Goal: Task Accomplishment & Management: Manage account settings

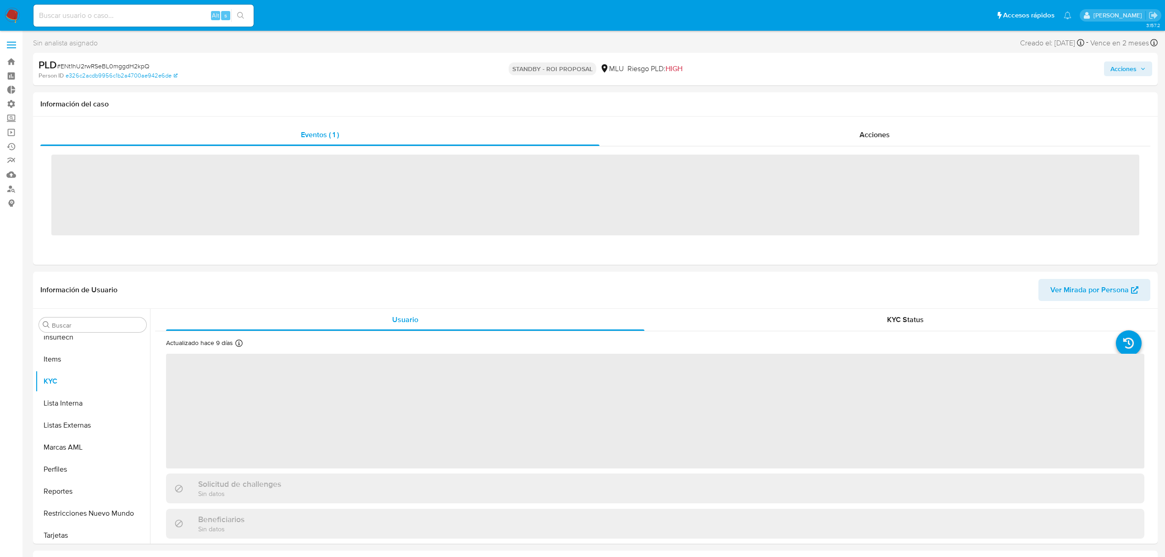
scroll to position [410, 0]
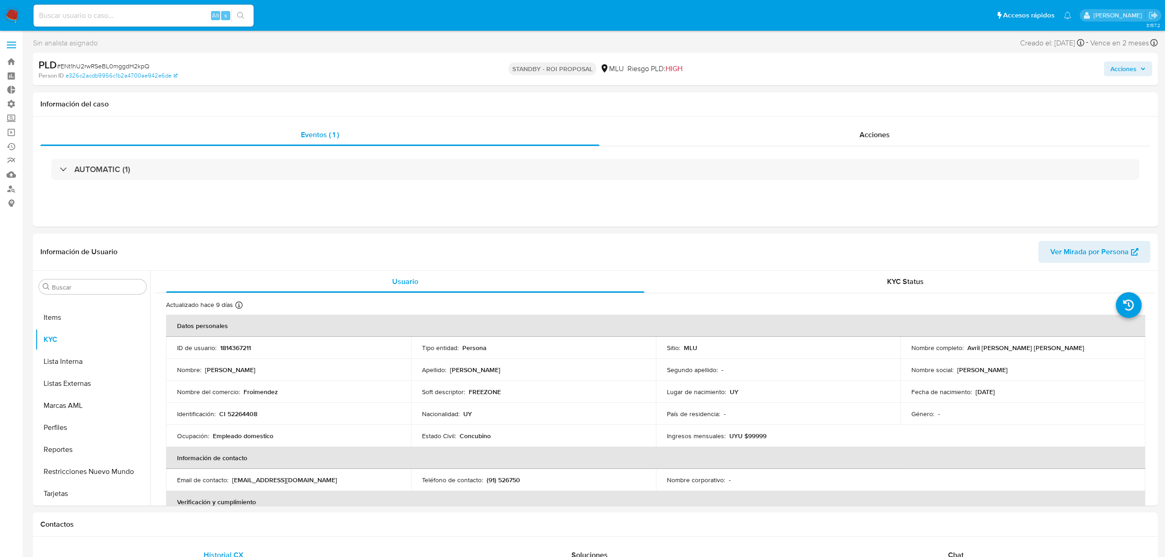
select select "10"
click at [8, 17] on img at bounding box center [13, 16] width 16 height 16
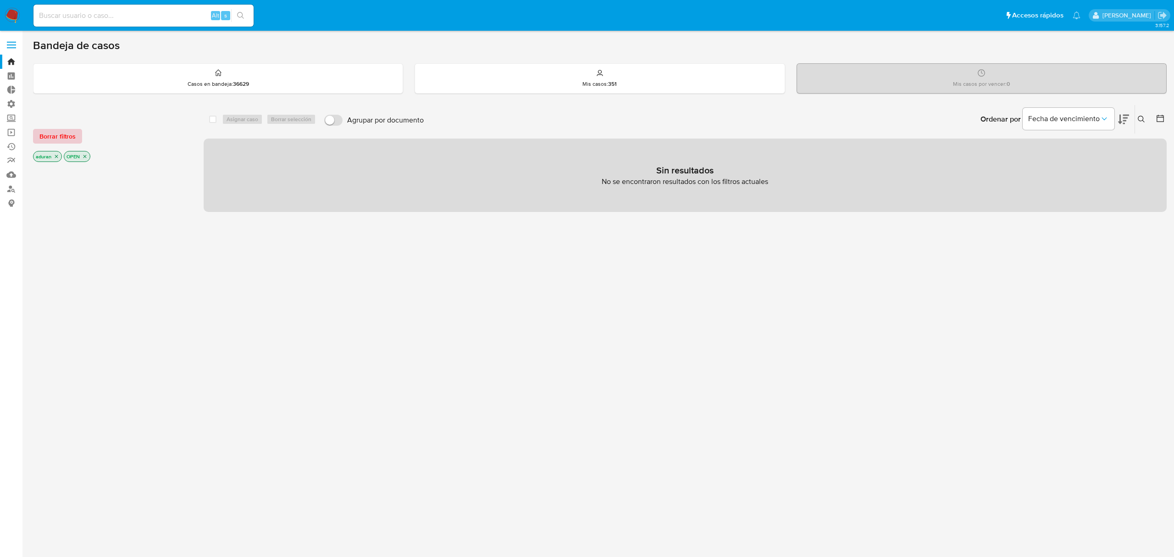
click at [61, 138] on span "Borrar filtros" at bounding box center [57, 136] width 36 height 13
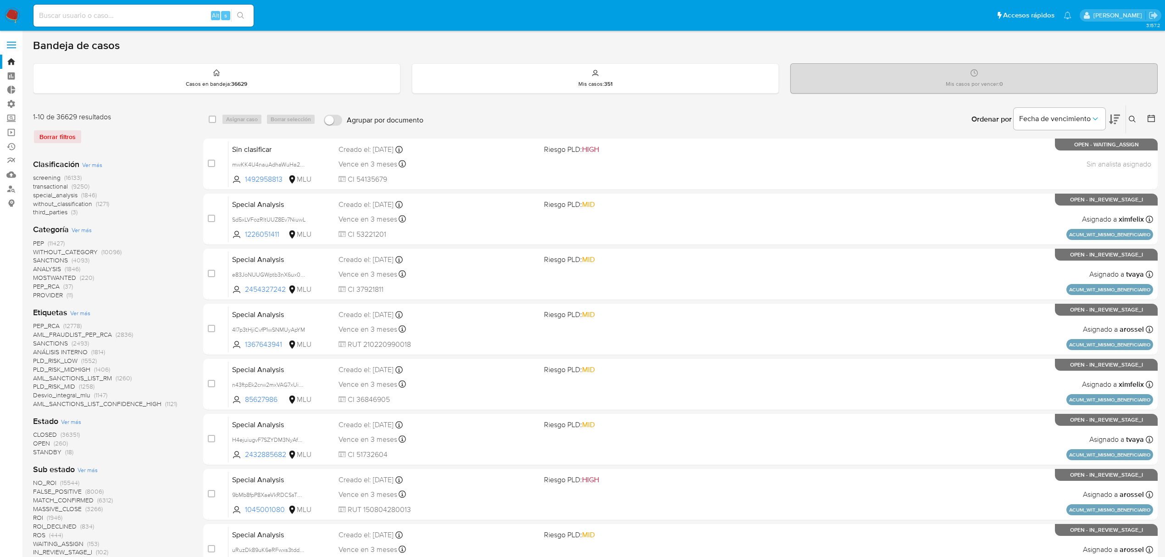
click at [1138, 108] on div "Ingrese ID de usuario o caso Buscar Borrar filtros" at bounding box center [1134, 119] width 16 height 28
click at [1132, 116] on icon at bounding box center [1132, 119] width 7 height 7
click at [1037, 161] on div at bounding box center [1056, 154] width 155 height 22
click at [1038, 157] on input at bounding box center [1056, 154] width 155 height 12
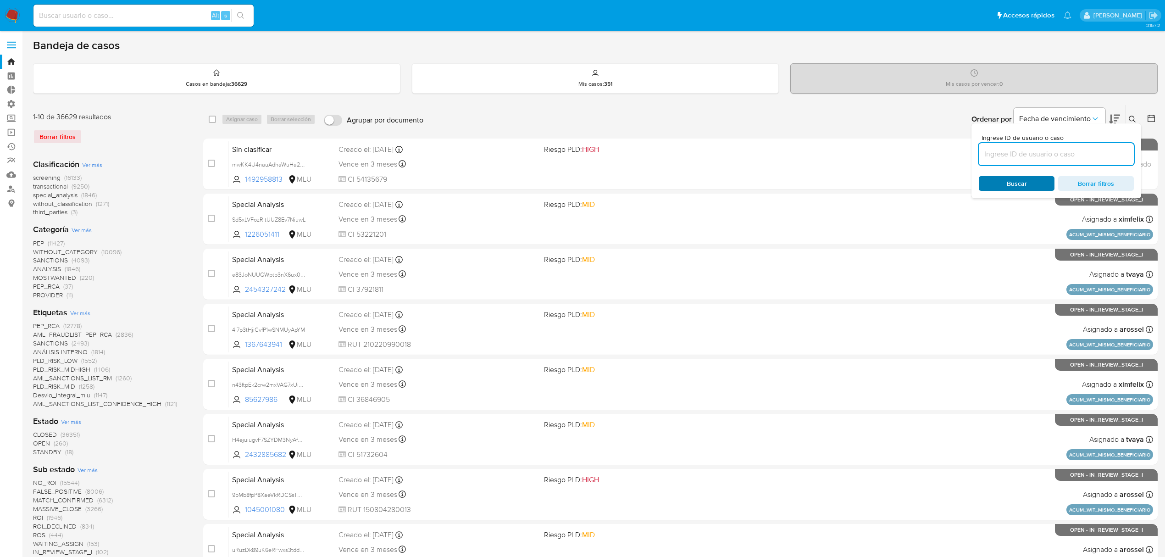
paste input "ENt1hU2rwRSeBL0mggdH2kpQ"
type input "ENt1hU2rwRSeBL0mggdH2kpQ"
click at [1008, 182] on span "Buscar" at bounding box center [1017, 183] width 20 height 15
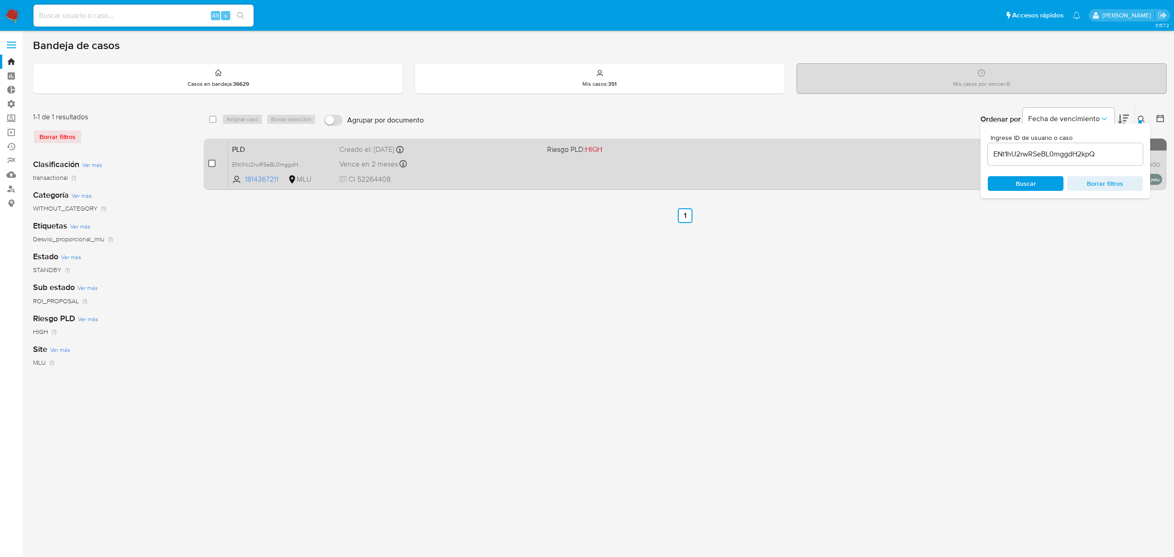
click at [211, 161] on input "checkbox" at bounding box center [211, 163] width 7 height 7
checkbox input "true"
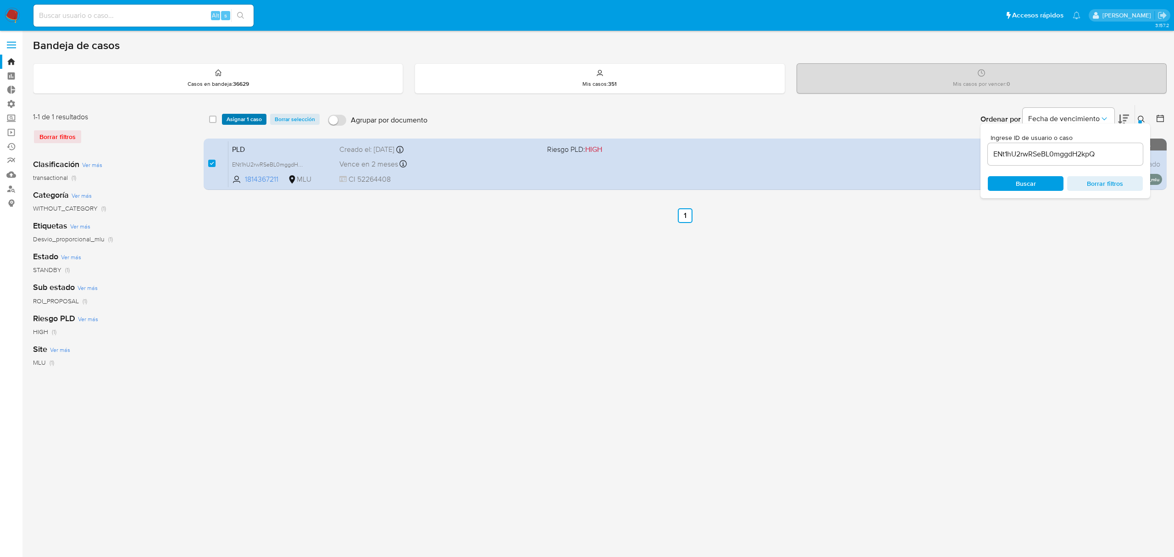
click at [236, 120] on span "Asignar 1 caso" at bounding box center [244, 119] width 35 height 9
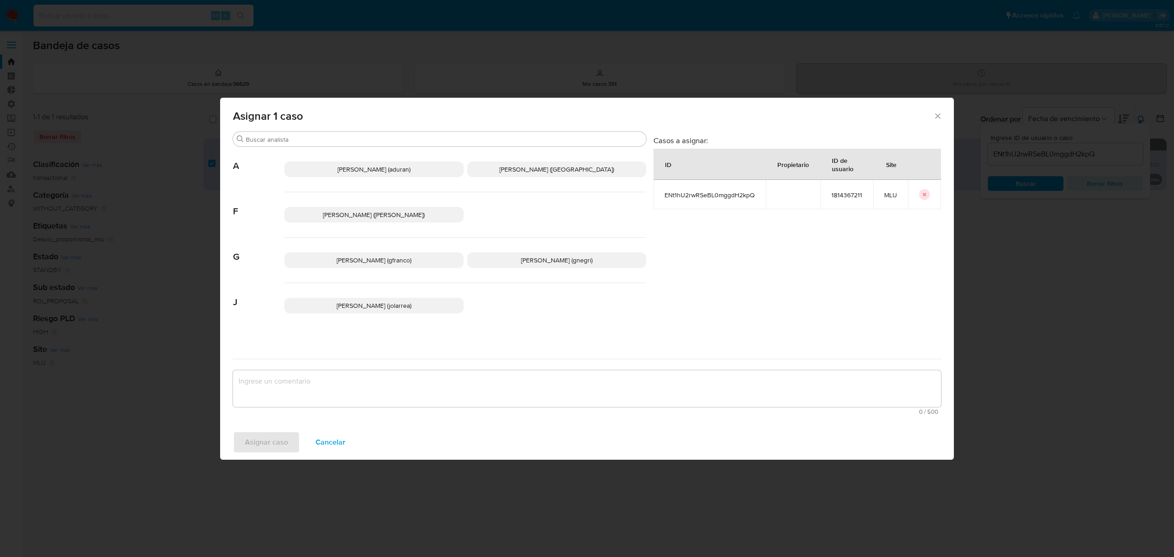
click at [324, 171] on p "Agustin Matias Duran (aduran)" at bounding box center [373, 169] width 179 height 16
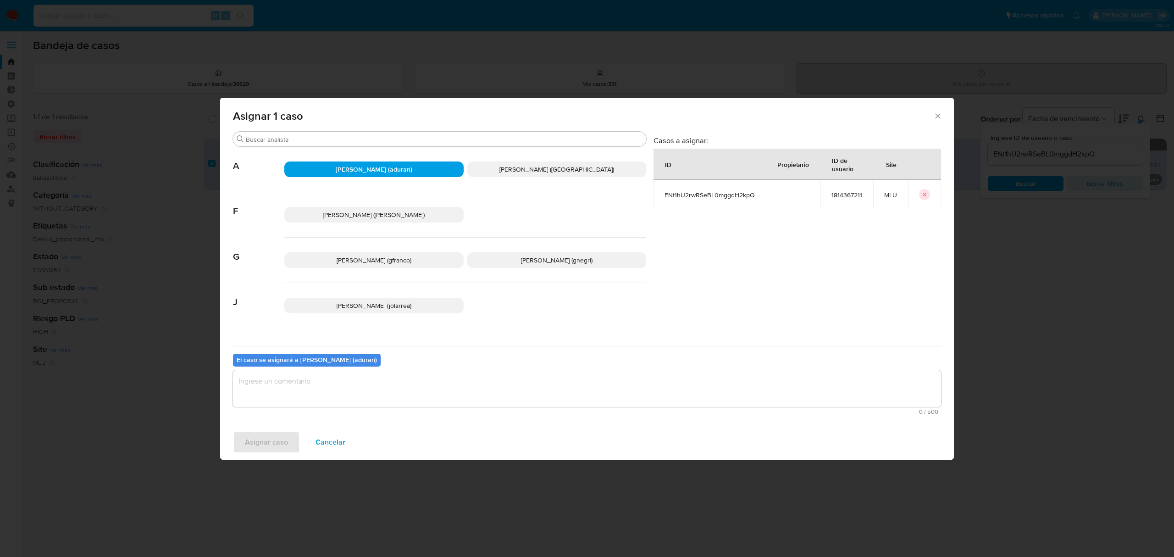
click at [339, 410] on span "0 / 500" at bounding box center [587, 412] width 703 height 6
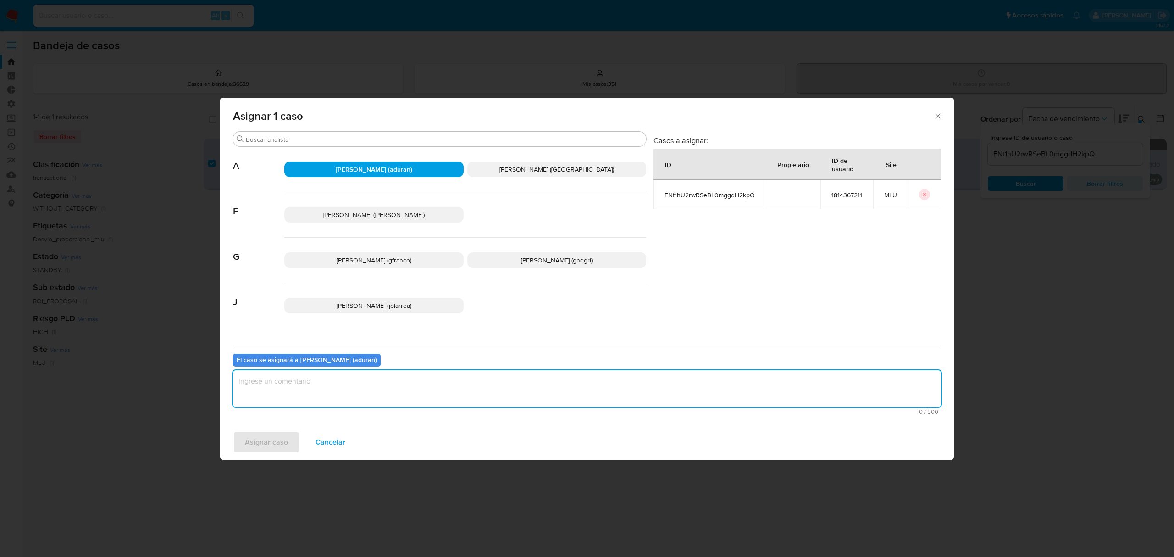
click at [325, 387] on textarea "assign-modal" at bounding box center [587, 388] width 708 height 37
type textarea "."
click at [259, 446] on span "Asignar caso" at bounding box center [266, 442] width 43 height 20
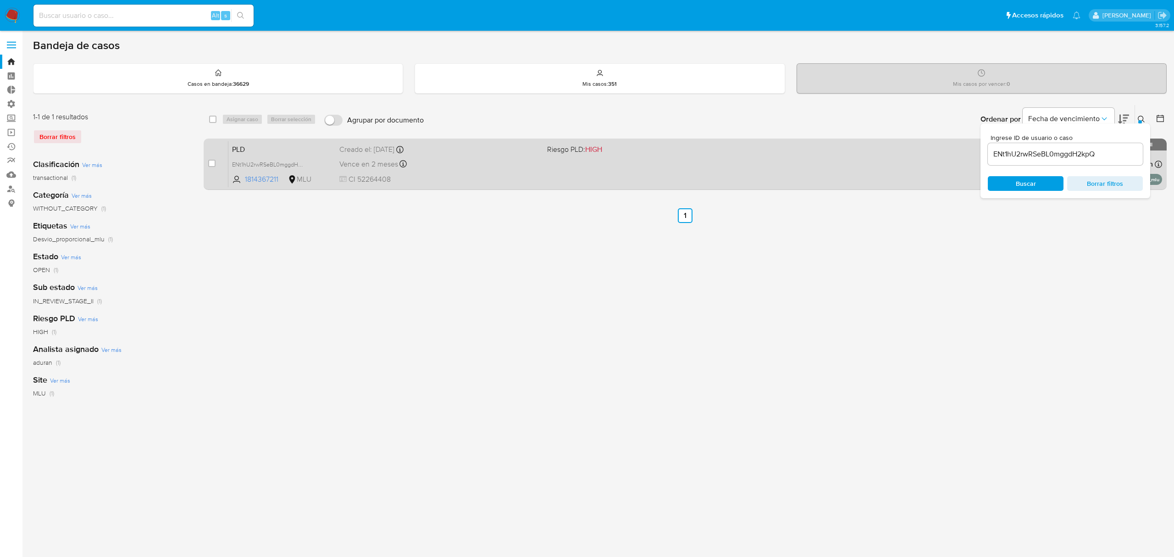
click at [505, 178] on span "CI 52264408" at bounding box center [439, 179] width 200 height 10
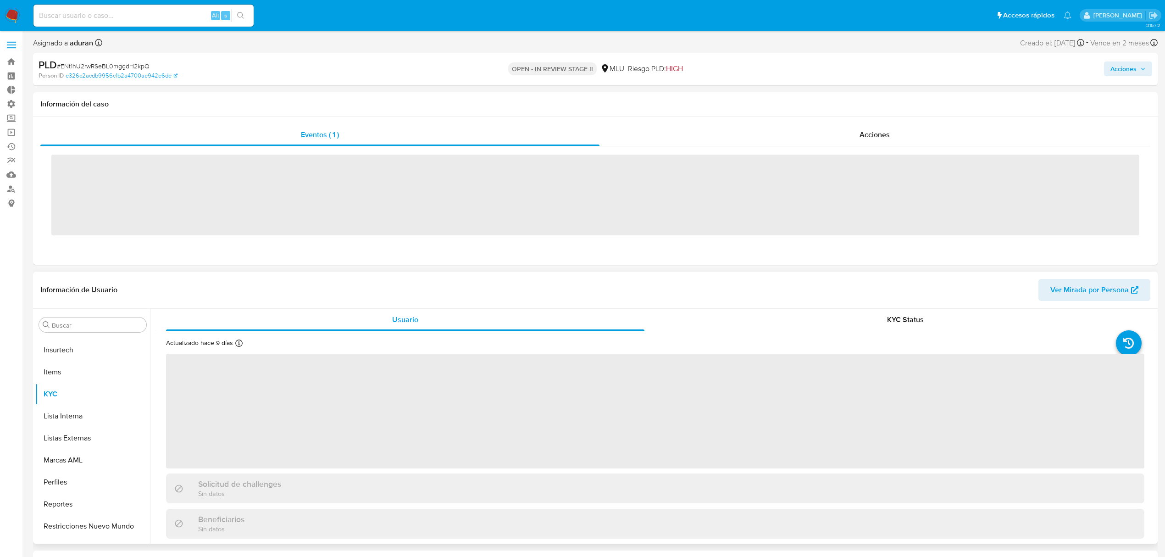
scroll to position [410, 0]
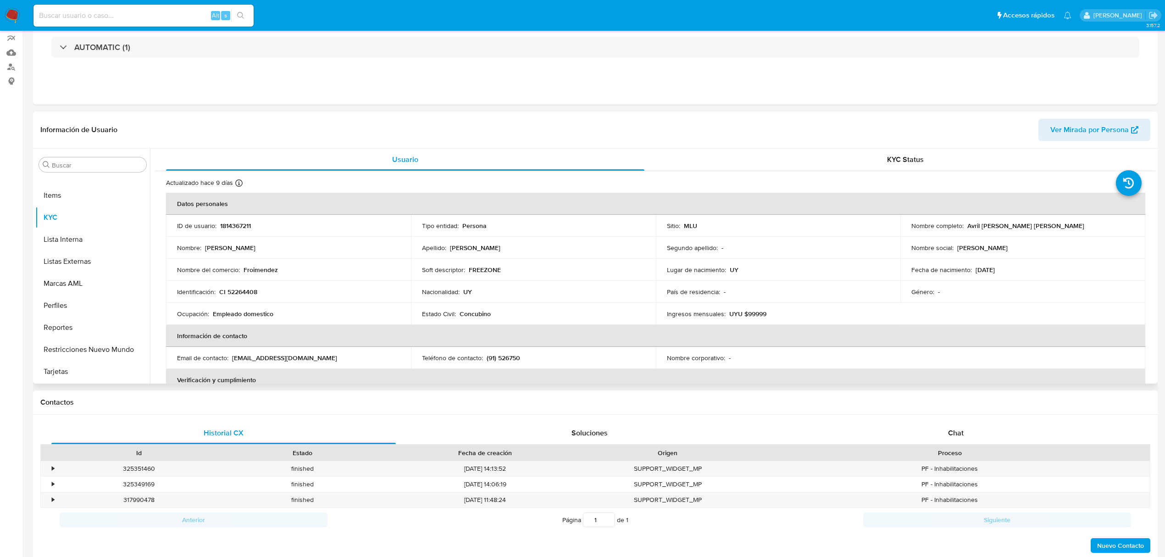
select select "10"
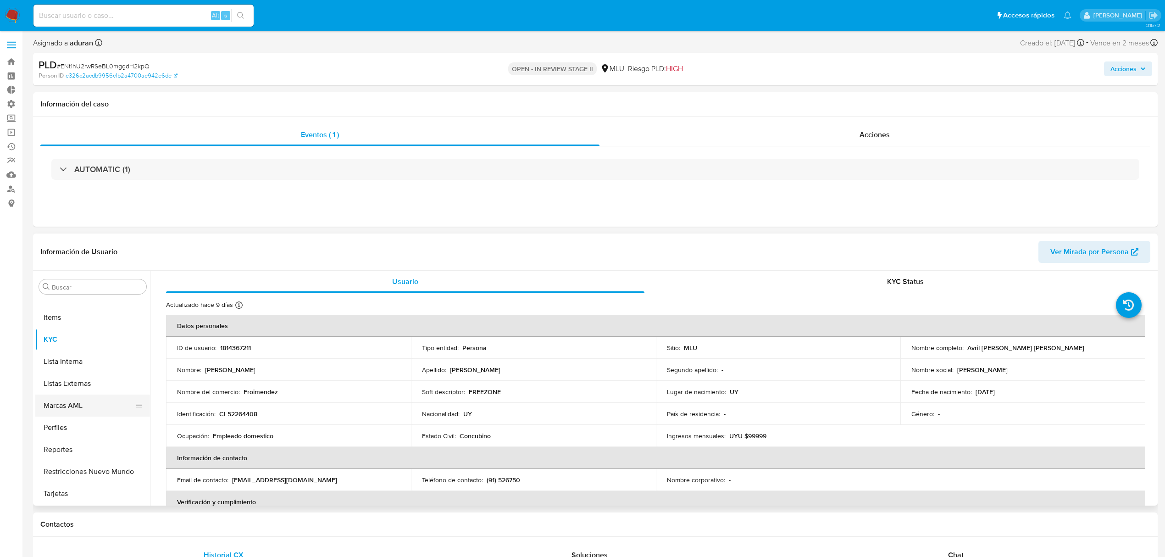
scroll to position [226, 0]
click at [83, 364] on button "Historial Casos" at bounding box center [88, 369] width 107 height 22
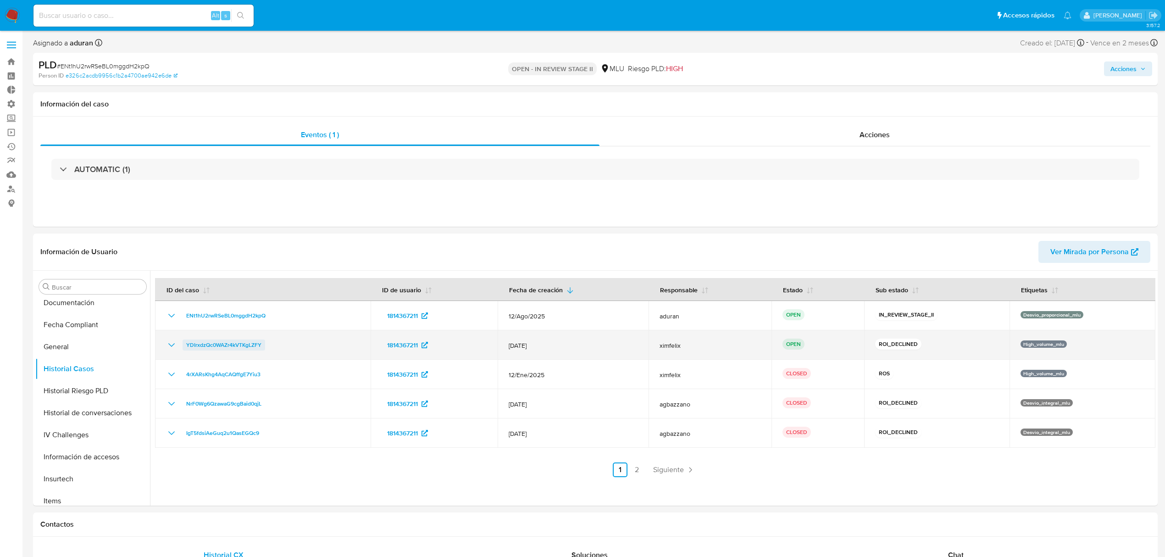
click at [197, 344] on span "YDIrxdzQc0WAZr4kVTKgLZFY" at bounding box center [223, 344] width 75 height 11
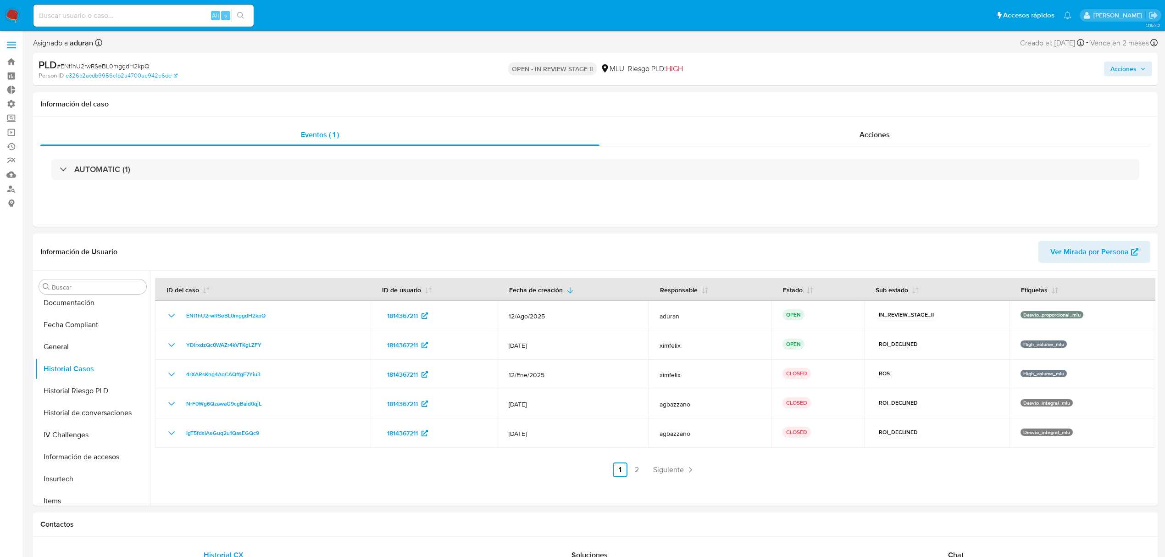
click at [1122, 70] on span "Acciones" at bounding box center [1123, 68] width 26 height 15
click at [871, 102] on span "Resolución del caso" at bounding box center [868, 98] width 66 height 11
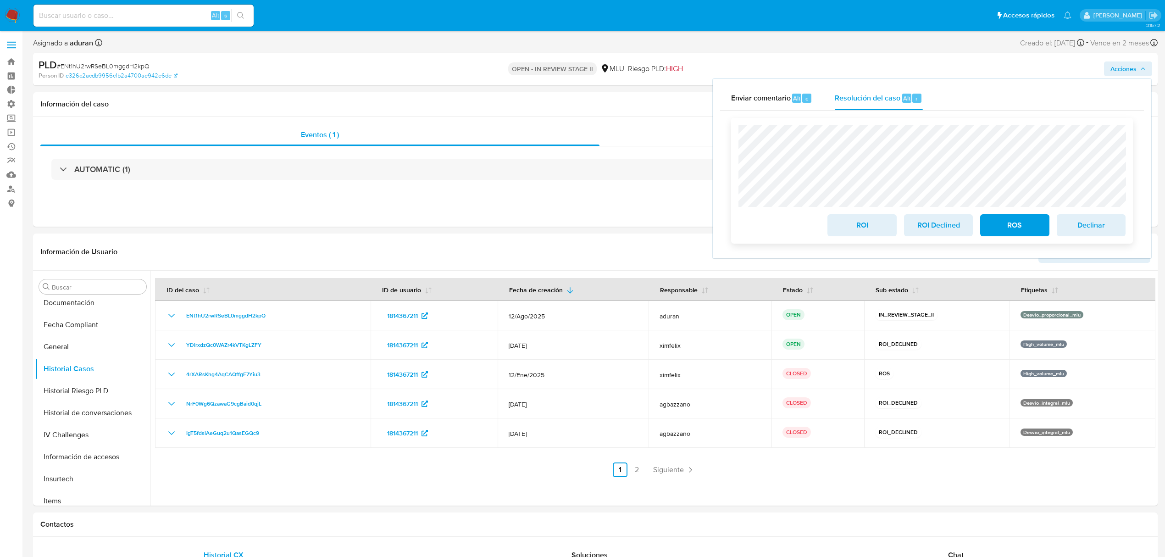
click at [927, 219] on span "ROI Declined" at bounding box center [938, 225] width 45 height 20
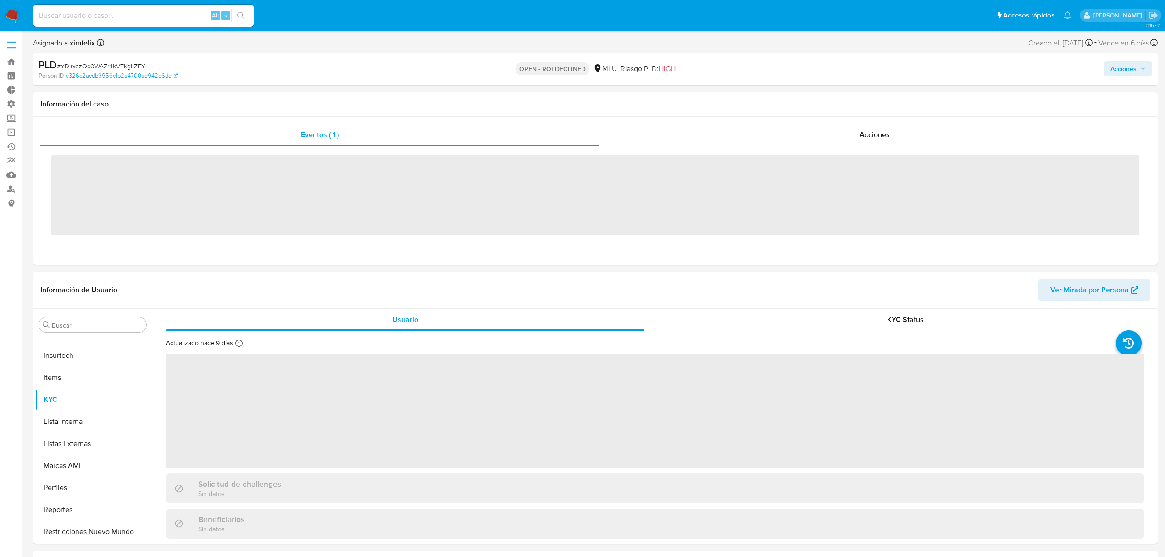
scroll to position [410, 0]
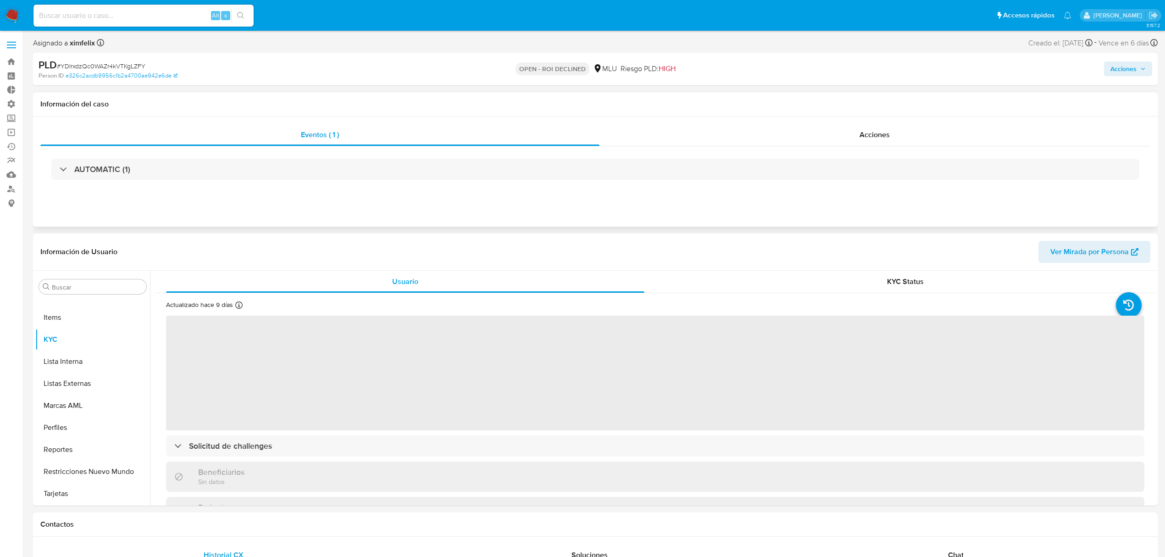
click at [863, 146] on div "AUTOMATIC (1)" at bounding box center [595, 169] width 1110 height 46
click at [864, 139] on span "Acciones" at bounding box center [875, 134] width 30 height 11
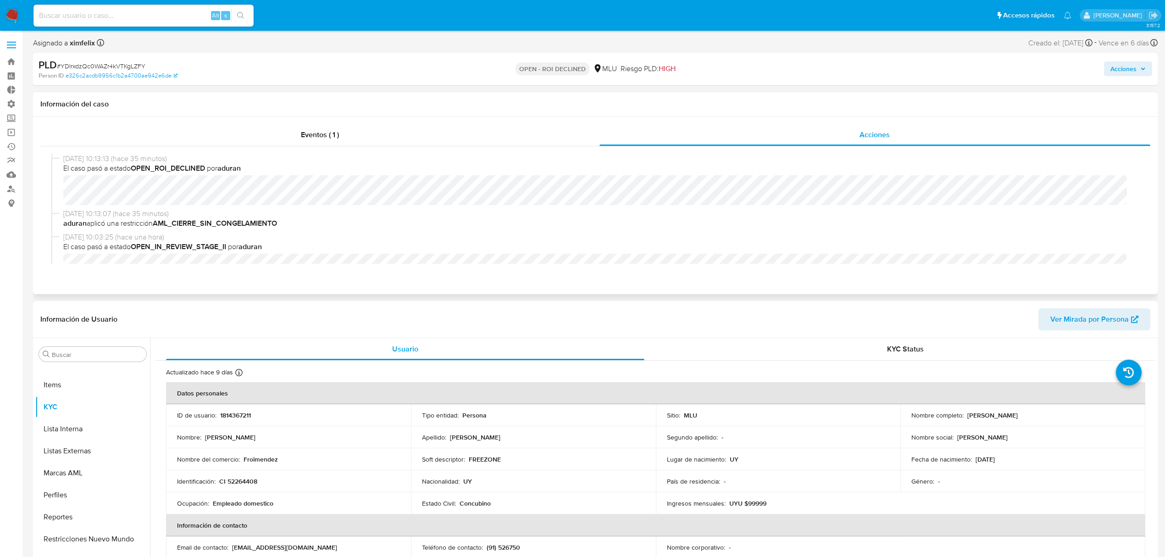
select select "10"
click at [61, 191] on div "04/09/2025 10:13:13 (hace 35 minutos) El caso pasó a estado OPEN_ROI_DECLINED p…" at bounding box center [595, 181] width 1088 height 55
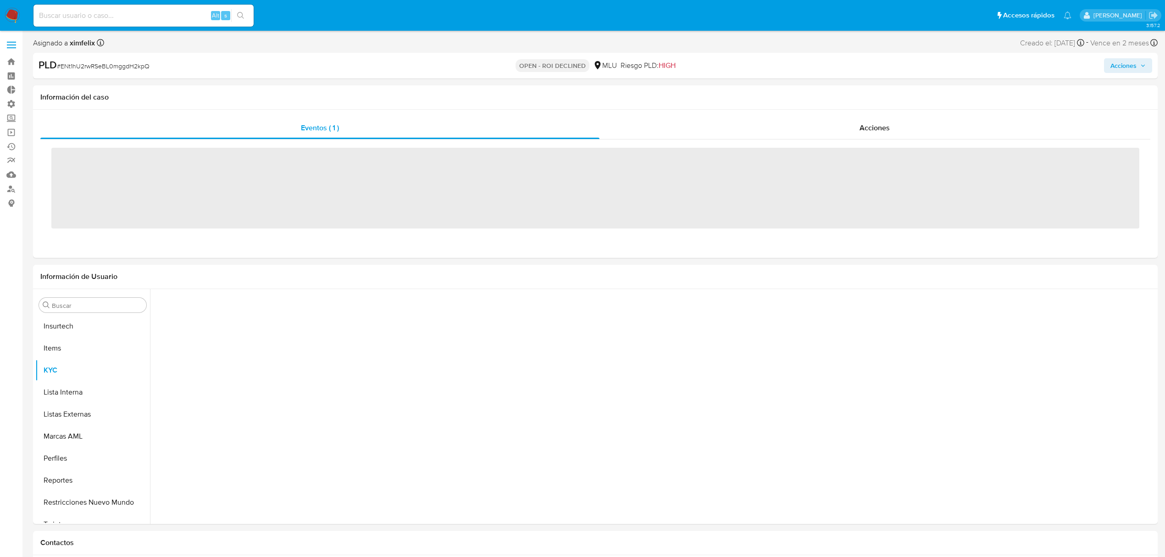
scroll to position [410, 0]
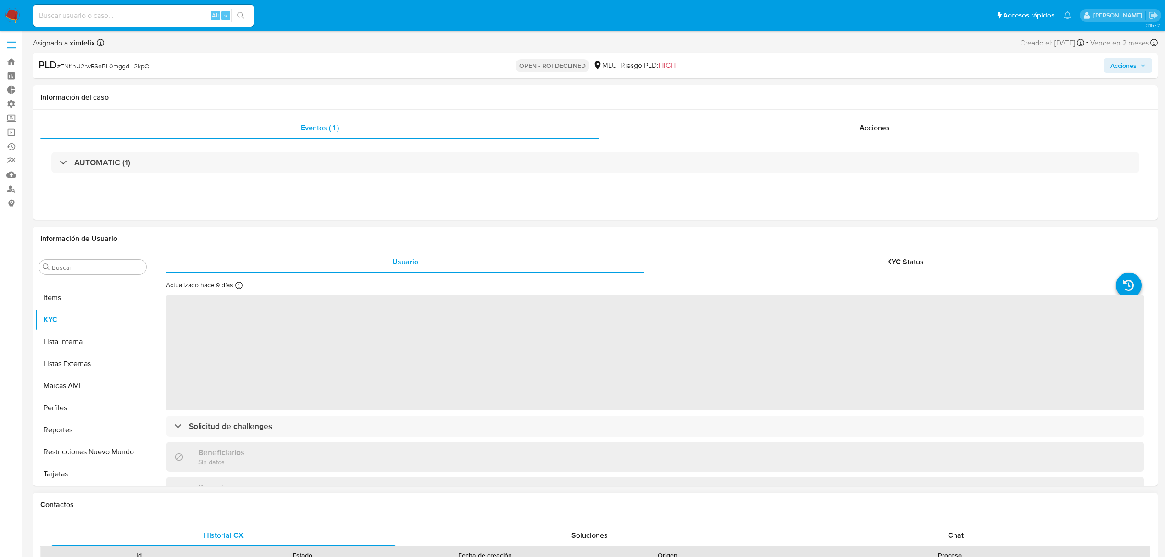
select select "10"
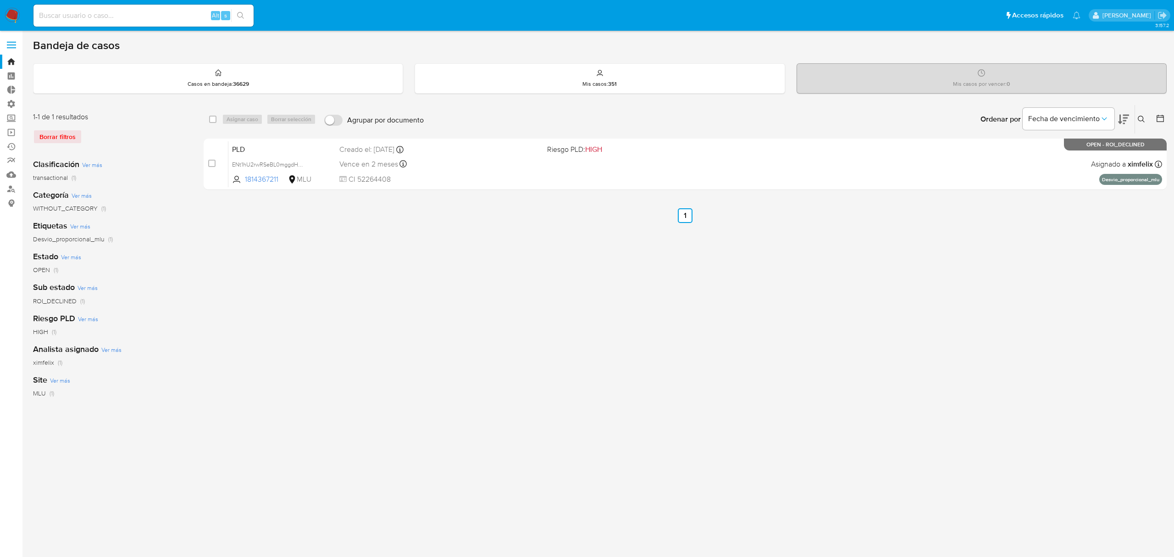
click at [11, 8] on img at bounding box center [13, 16] width 16 height 16
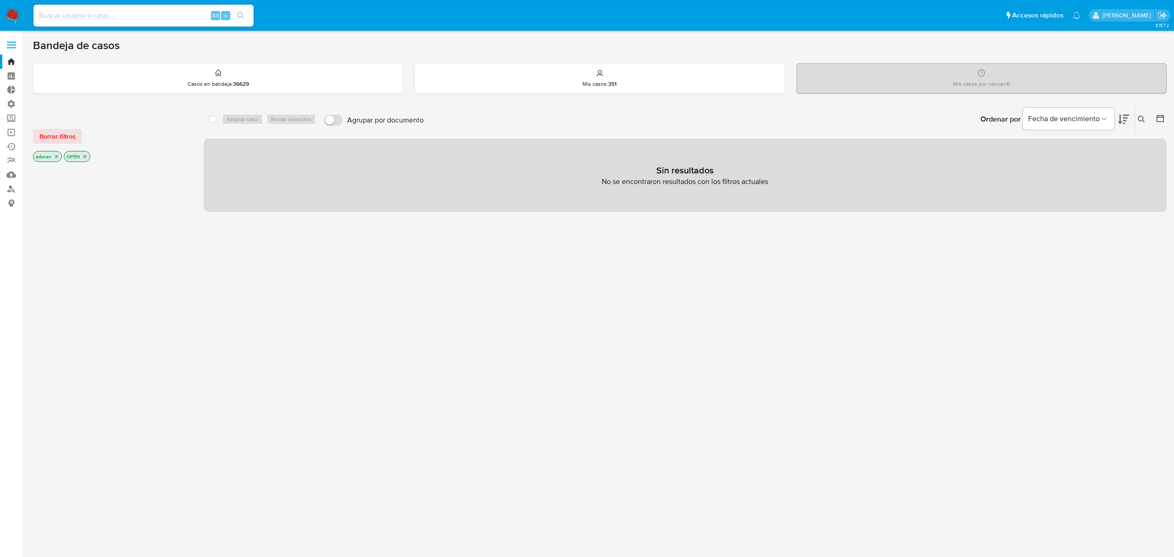
click at [56, 156] on icon "close-filter" at bounding box center [57, 157] width 6 height 6
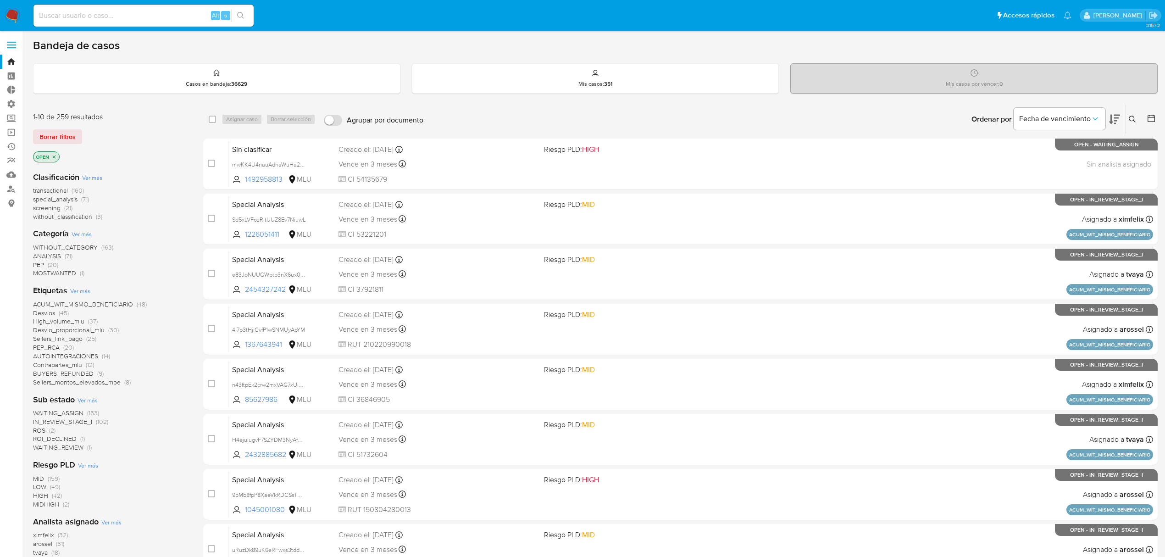
scroll to position [167, 0]
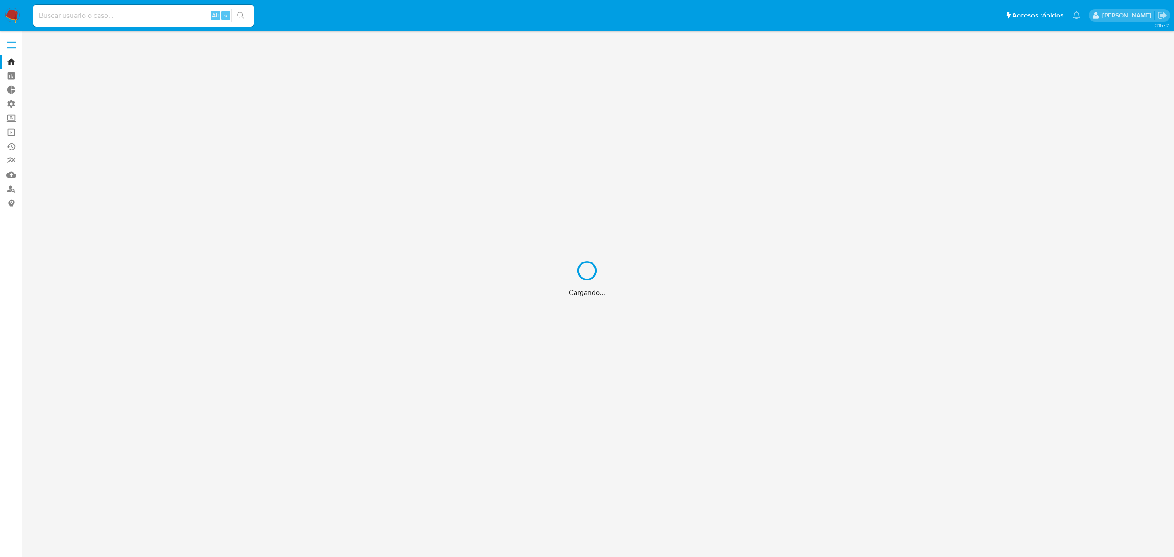
click at [12, 190] on div "Cargando..." at bounding box center [587, 278] width 1174 height 557
click at [10, 189] on div "Cargando..." at bounding box center [587, 278] width 1174 height 557
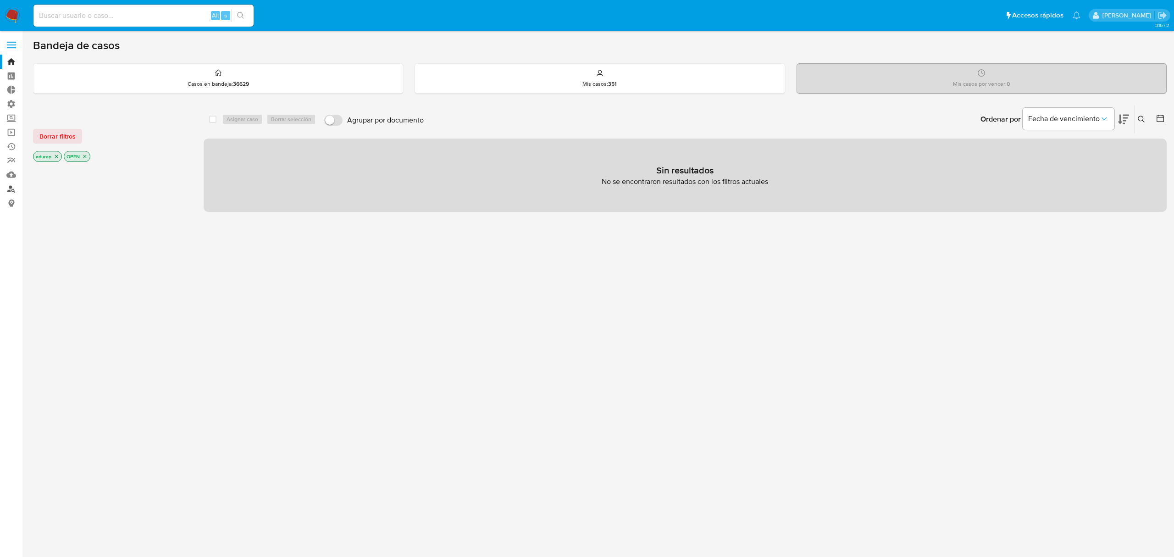
click at [6, 189] on link "Buscador de personas" at bounding box center [54, 189] width 109 height 14
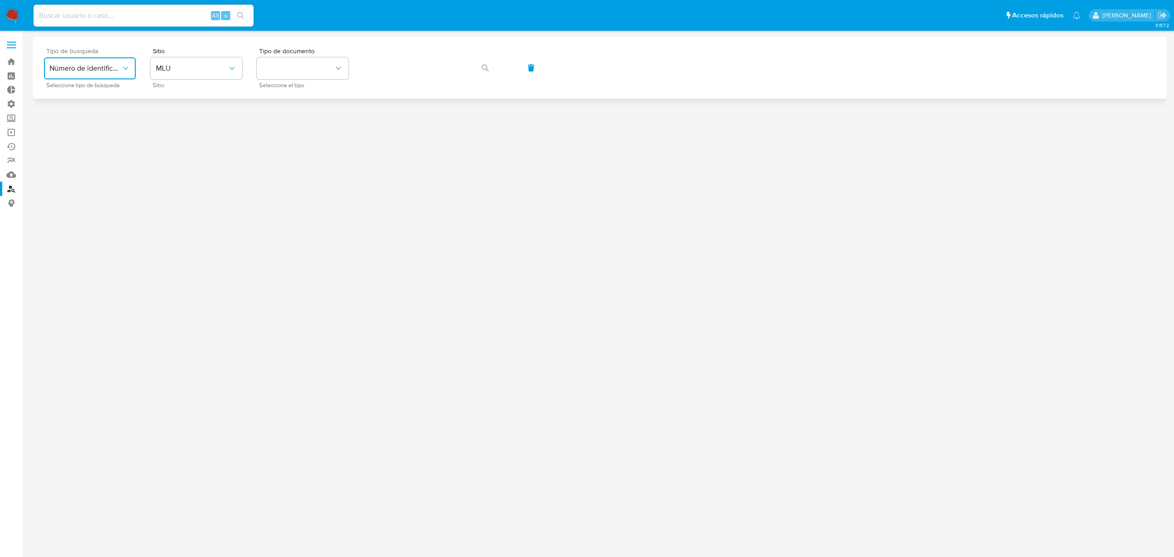
click at [109, 71] on span "Número de identificación" at bounding box center [86, 68] width 72 height 9
click at [94, 92] on span "Número de identificación" at bounding box center [87, 98] width 75 height 18
click at [174, 74] on button "site_id" at bounding box center [196, 68] width 92 height 22
click at [165, 179] on span "MLU" at bounding box center [163, 181] width 15 height 9
click at [300, 63] on button "identificationType" at bounding box center [303, 68] width 92 height 22
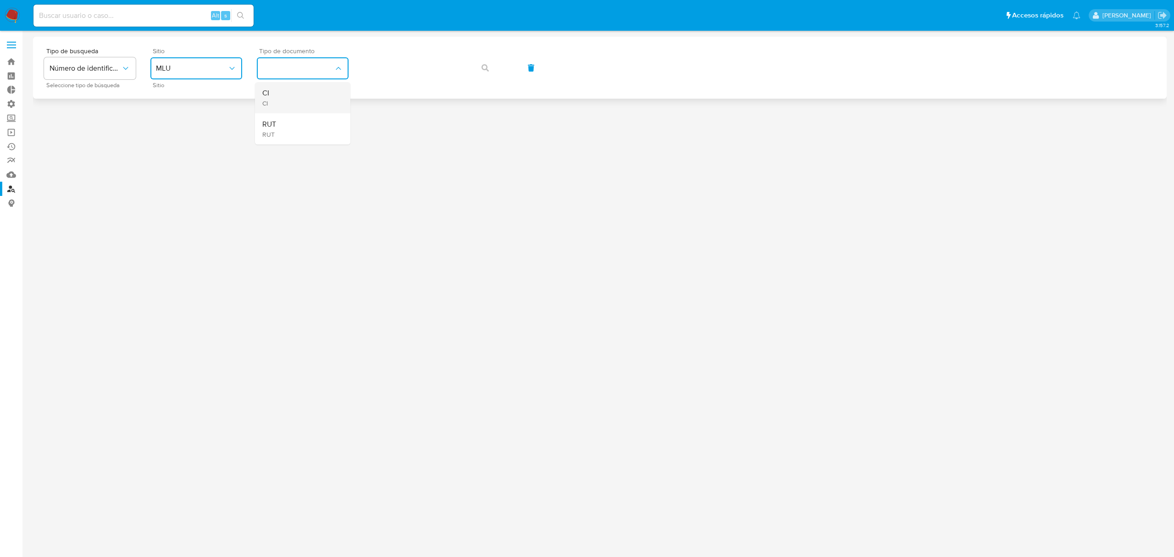
click at [277, 98] on div "CI CI" at bounding box center [299, 97] width 75 height 31
click at [479, 68] on button "button" at bounding box center [485, 68] width 31 height 22
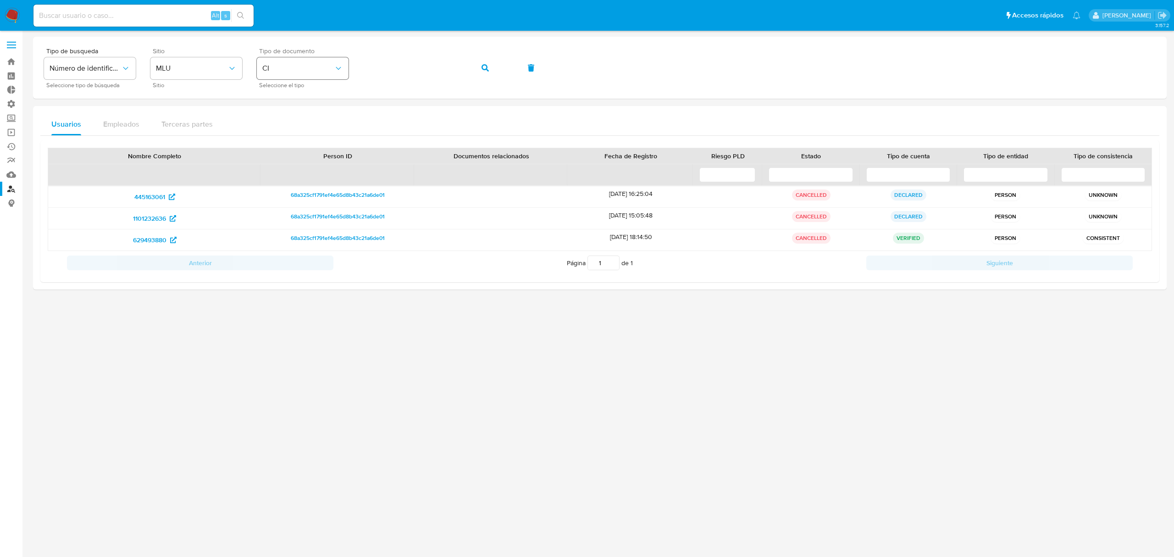
click at [320, 68] on span "CI" at bounding box center [298, 68] width 72 height 9
click at [299, 115] on div "RUT RUT" at bounding box center [299, 128] width 75 height 31
click at [488, 66] on icon "button" at bounding box center [485, 67] width 7 height 7
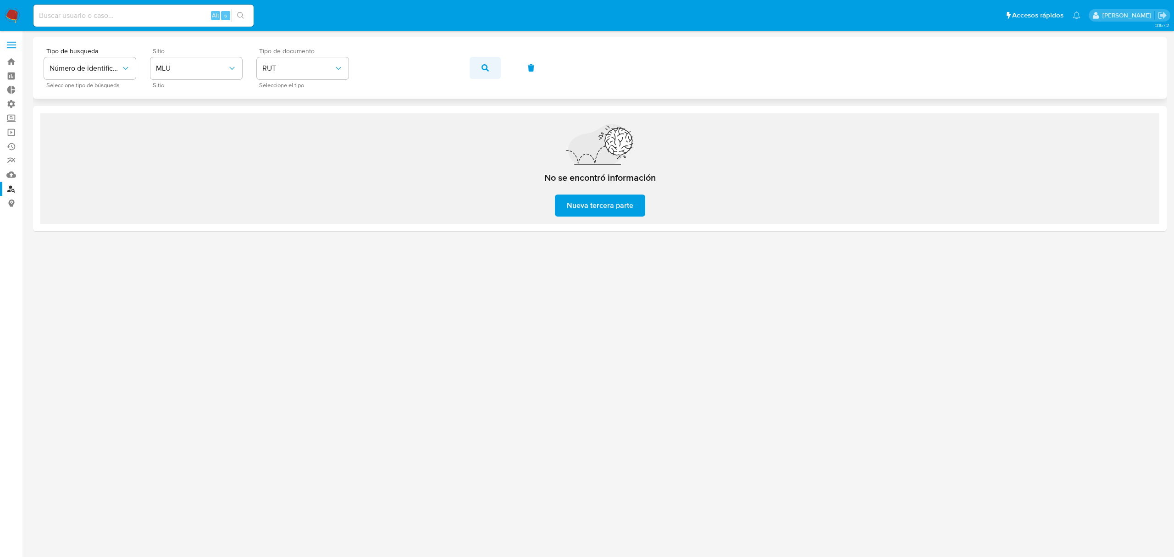
click at [485, 70] on icon "button" at bounding box center [485, 67] width 7 height 7
click at [484, 68] on icon "button" at bounding box center [485, 67] width 7 height 7
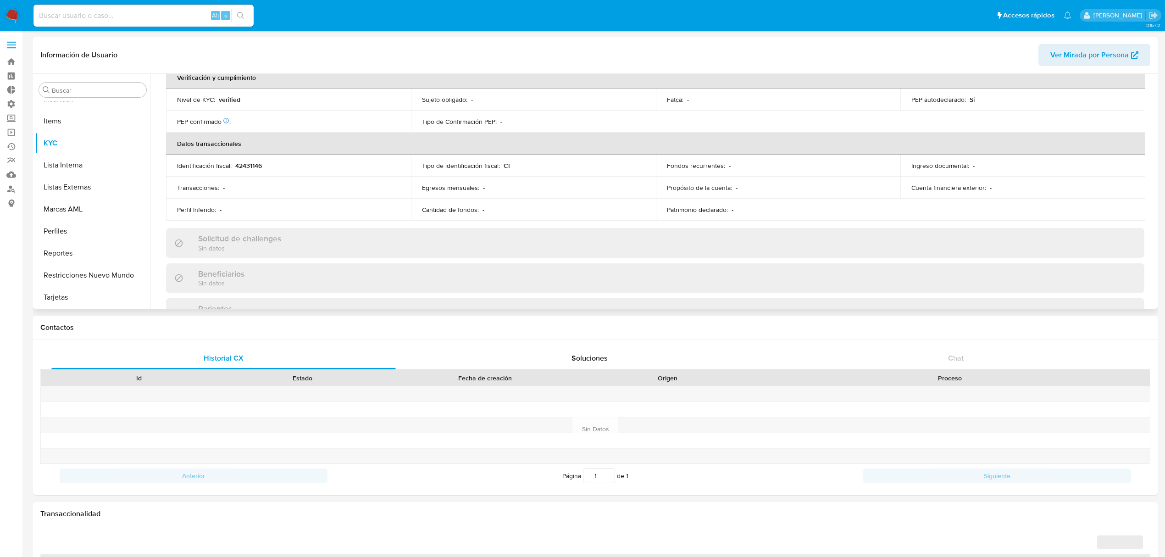
scroll to position [444, 0]
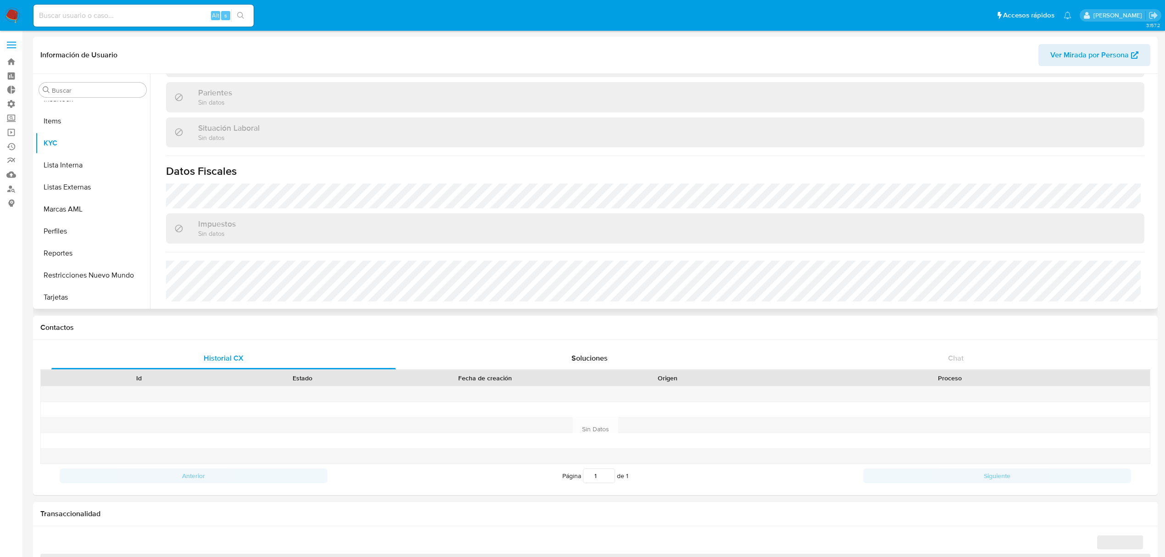
select select "10"
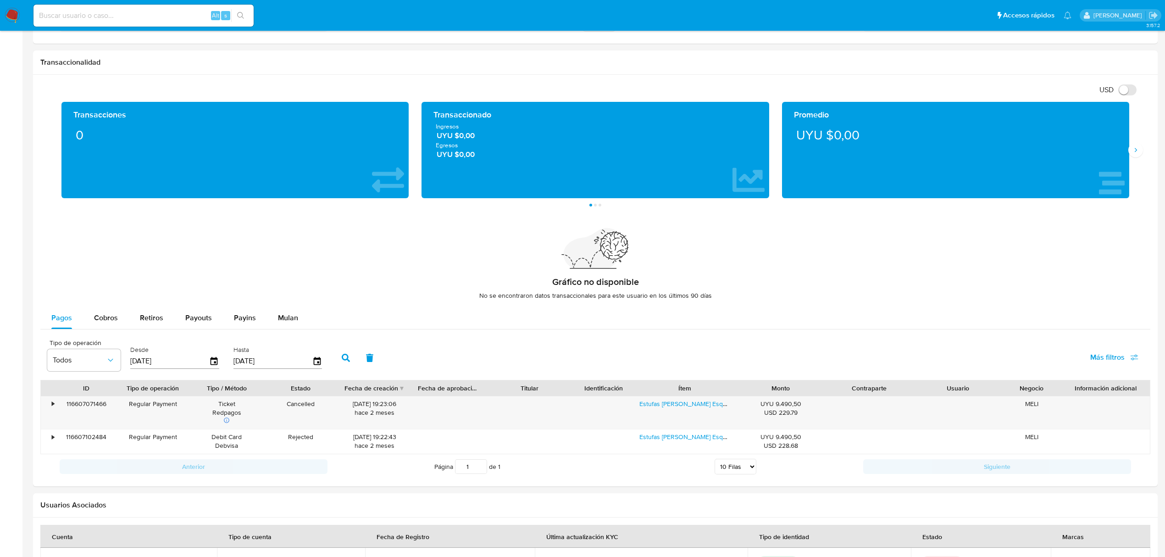
scroll to position [582, 0]
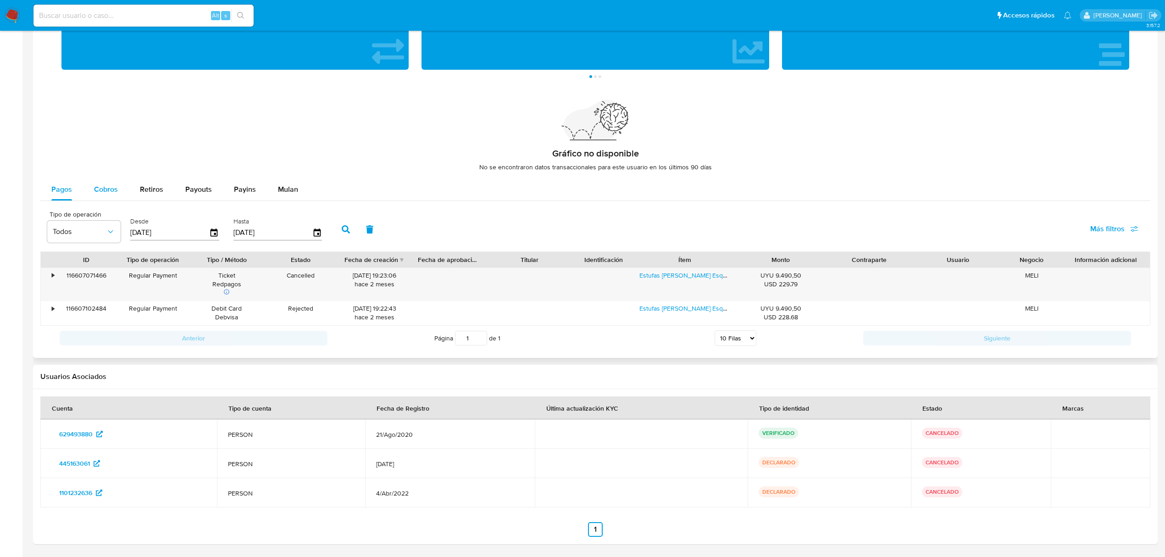
click at [114, 194] on span "Cobros" at bounding box center [106, 189] width 24 height 11
select select "10"
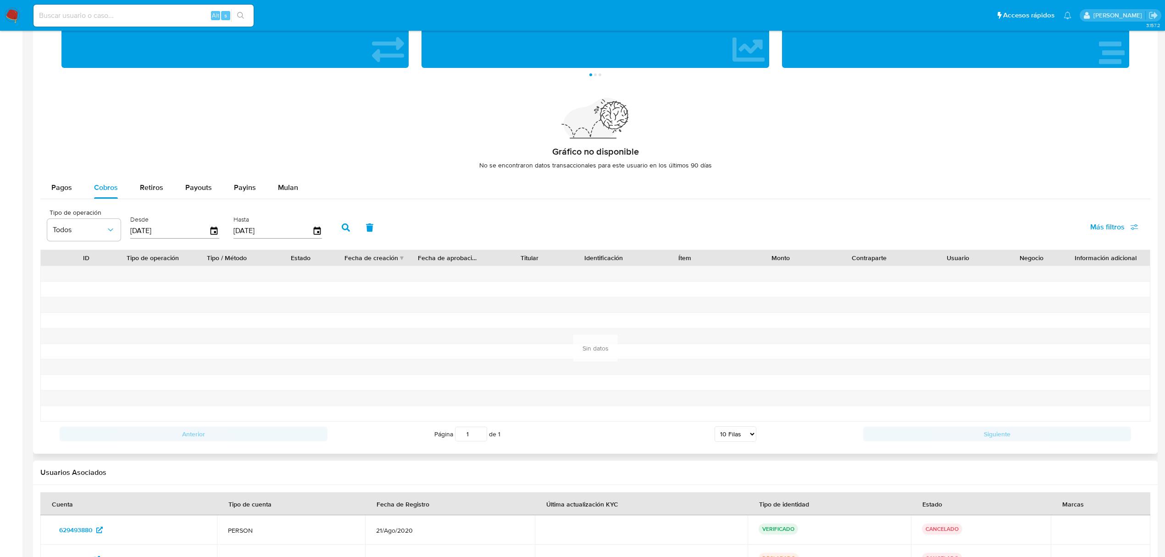
click at [202, 235] on input "07/06/2025" at bounding box center [169, 230] width 79 height 15
click at [213, 233] on icon "button" at bounding box center [214, 231] width 16 height 16
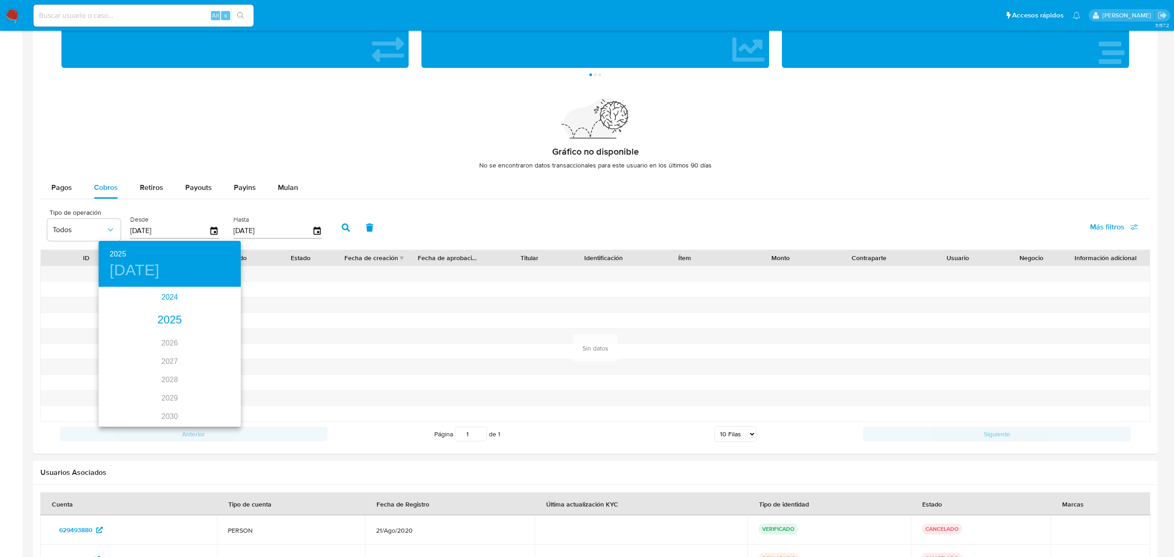
click at [173, 298] on div "2024" at bounding box center [170, 297] width 142 height 18
click at [214, 371] on div "sep." at bounding box center [217, 370] width 47 height 34
click at [145, 355] on span "4" at bounding box center [151, 351] width 17 height 9
type input "04/09/2024"
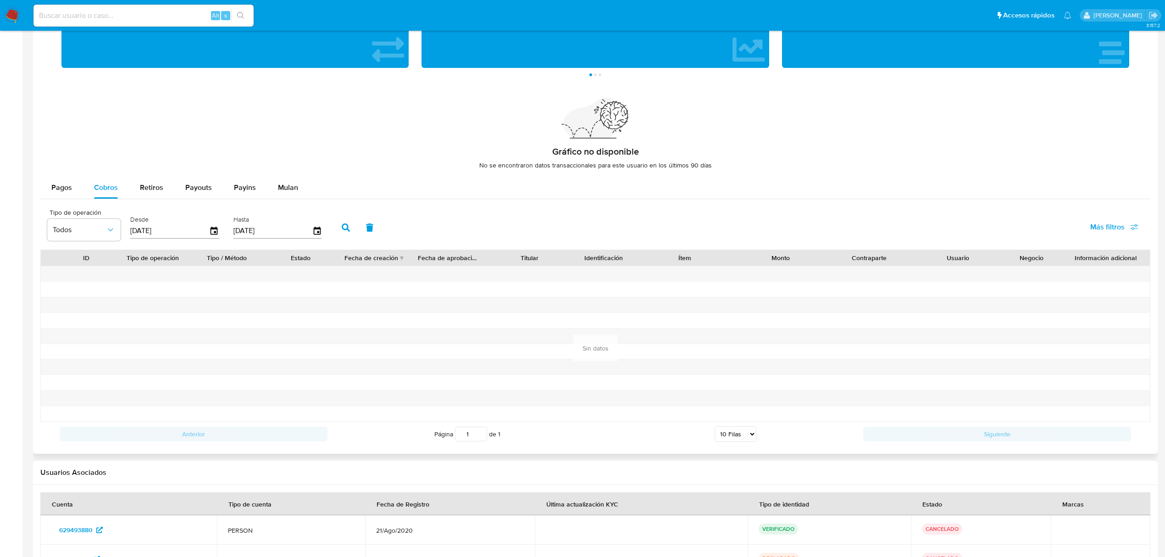
click at [337, 228] on button "button" at bounding box center [346, 227] width 24 height 22
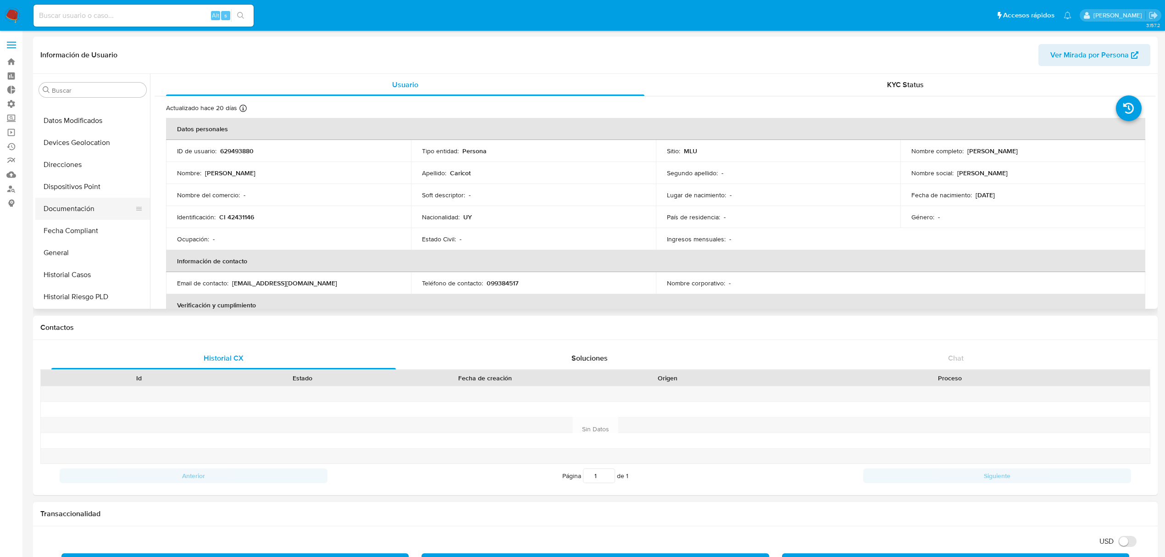
scroll to position [103, 0]
click at [72, 299] on button "Historial Casos" at bounding box center [88, 295] width 107 height 22
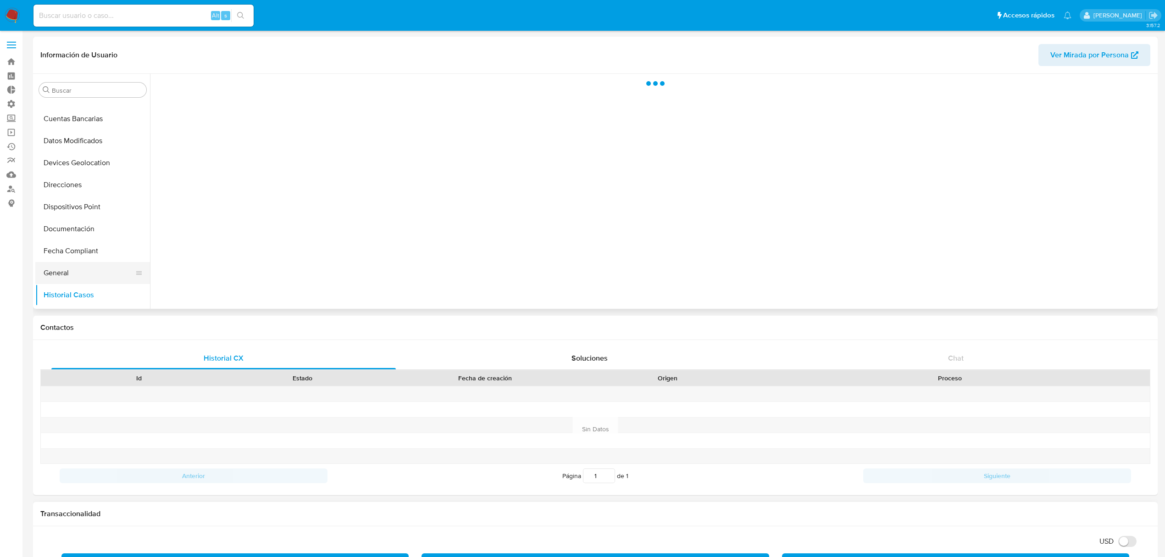
click at [90, 272] on button "General" at bounding box center [88, 273] width 107 height 22
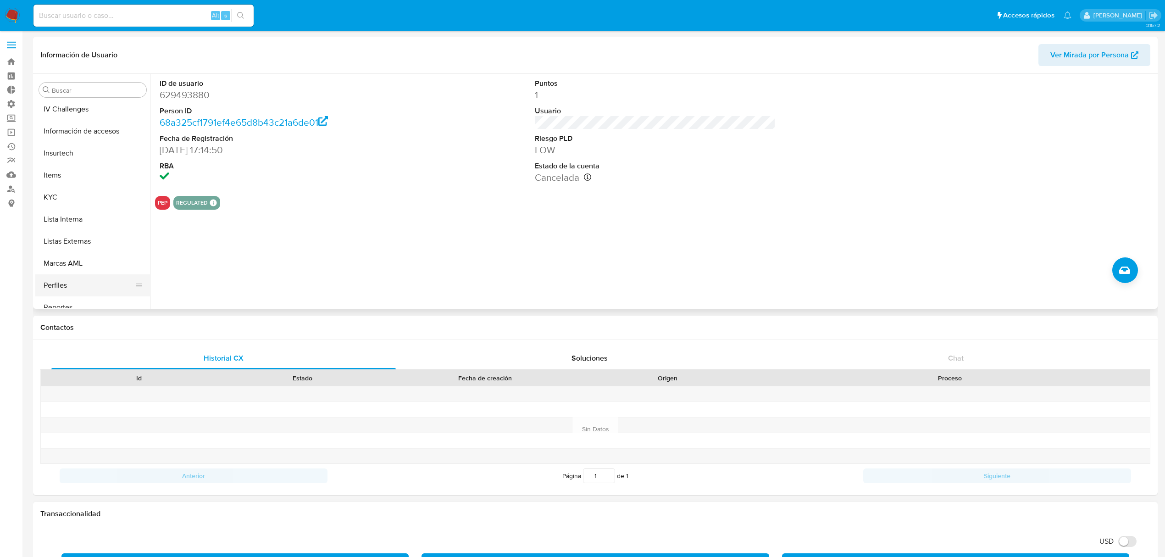
scroll to position [409, 0]
click at [91, 274] on button "Restricciones Nuevo Mundo" at bounding box center [88, 275] width 107 height 22
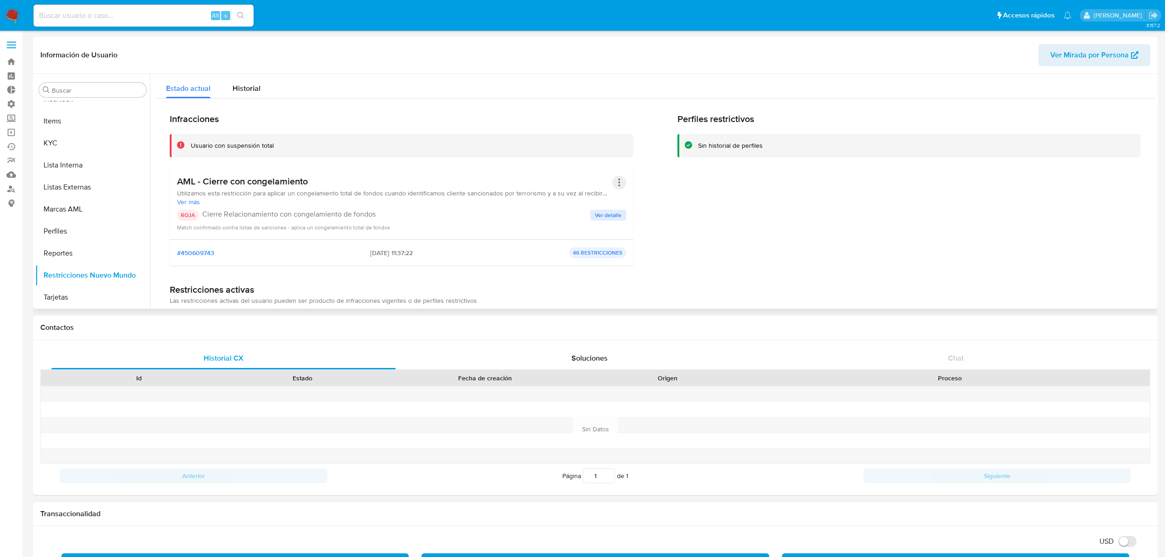
click at [613, 185] on button "Acciones" at bounding box center [619, 183] width 14 height 14
click at [556, 185] on h3 "AML - Cierre con congelamiento" at bounding box center [394, 181] width 435 height 11
drag, startPoint x: 546, startPoint y: 192, endPoint x: 534, endPoint y: 193, distance: 12.0
click at [545, 192] on span "Utilizamos esta restricción para aplicar un congelamiento total de fondos cuand…" at bounding box center [394, 193] width 435 height 8
click at [194, 204] on span "Ver más" at bounding box center [394, 202] width 435 height 8
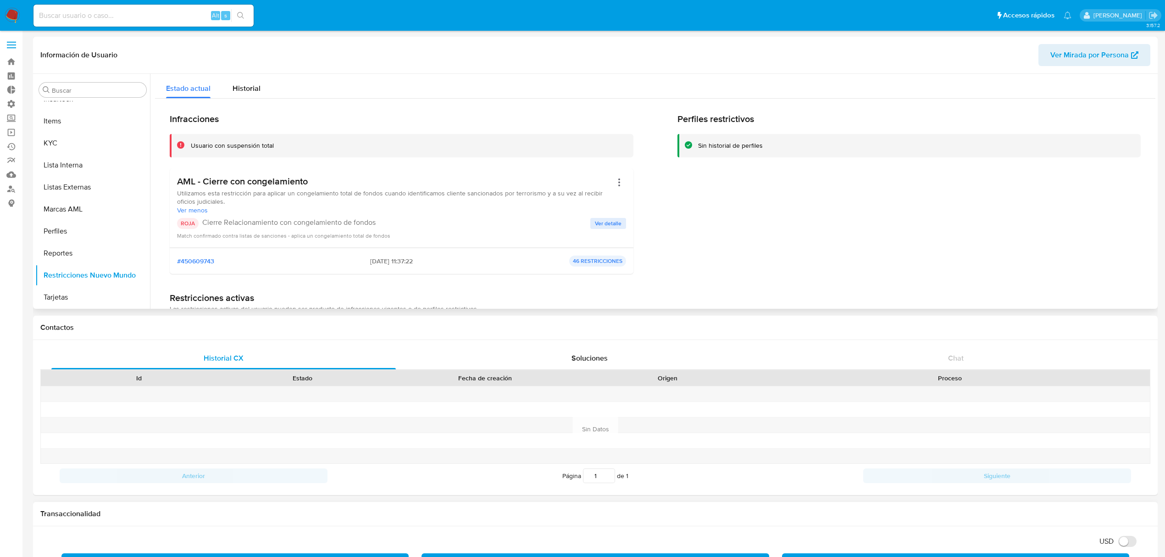
drag, startPoint x: 229, startPoint y: 201, endPoint x: 157, endPoint y: 193, distance: 72.9
click at [233, 89] on span "Historial" at bounding box center [247, 88] width 28 height 11
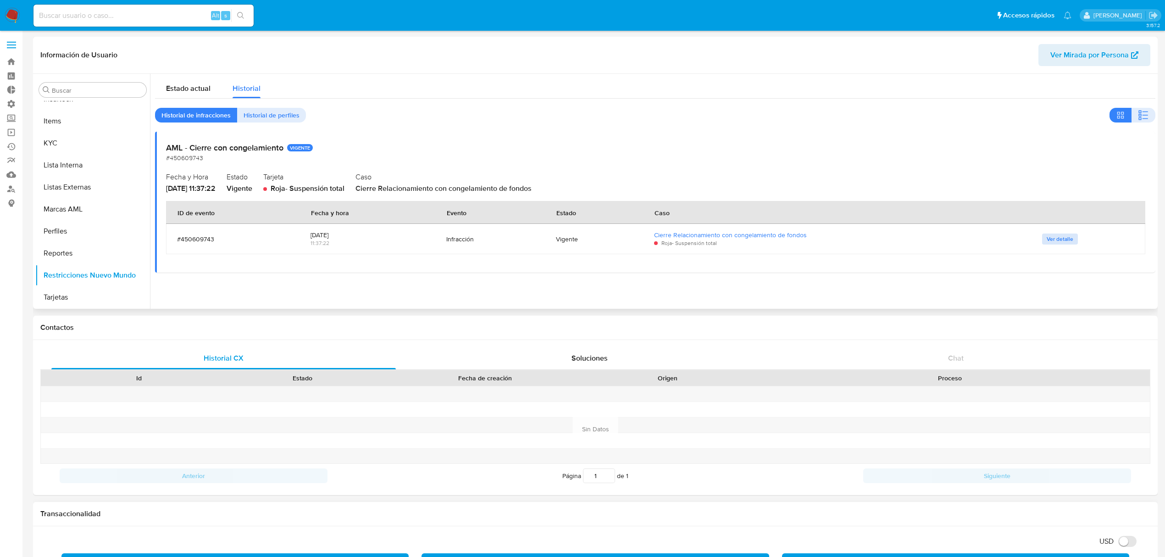
click at [1048, 239] on span "Ver detalle" at bounding box center [1060, 238] width 27 height 9
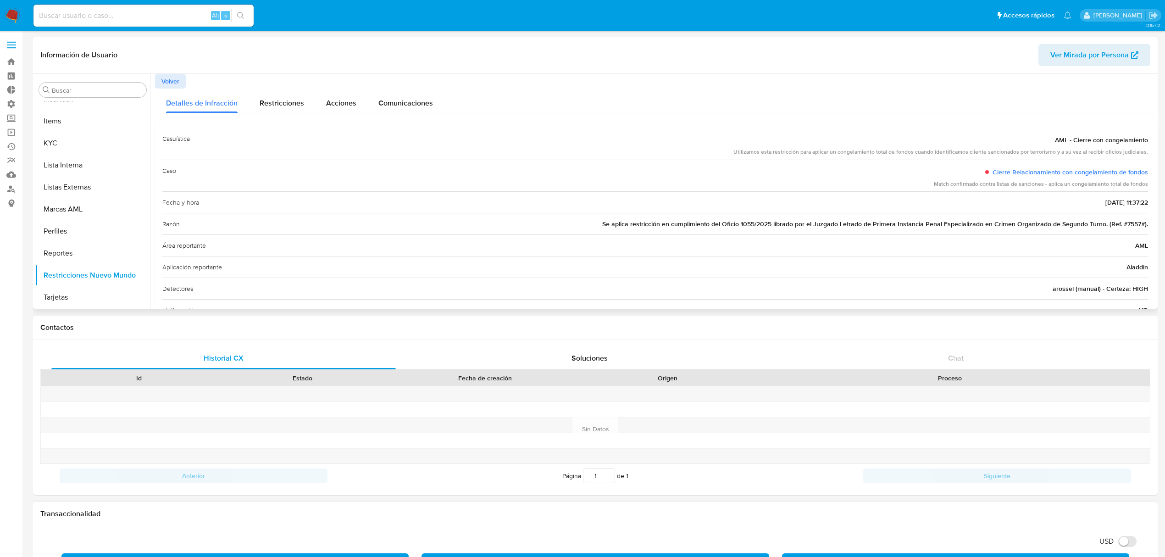
click at [1038, 230] on div "Razón Se aplica restricción en cumplimiento del Oficio 1055/2025 librado por el…" at bounding box center [655, 224] width 986 height 22
click at [1067, 230] on div "Razón Se aplica restricción en cumplimiento del Oficio 1055/2025 librado por el…" at bounding box center [655, 224] width 986 height 22
drag, startPoint x: 742, startPoint y: 226, endPoint x: 596, endPoint y: 229, distance: 145.9
click at [596, 229] on div "Razón Se aplica restricción en cumplimiento del Oficio 1055/2025 librado por el…" at bounding box center [655, 224] width 986 height 22
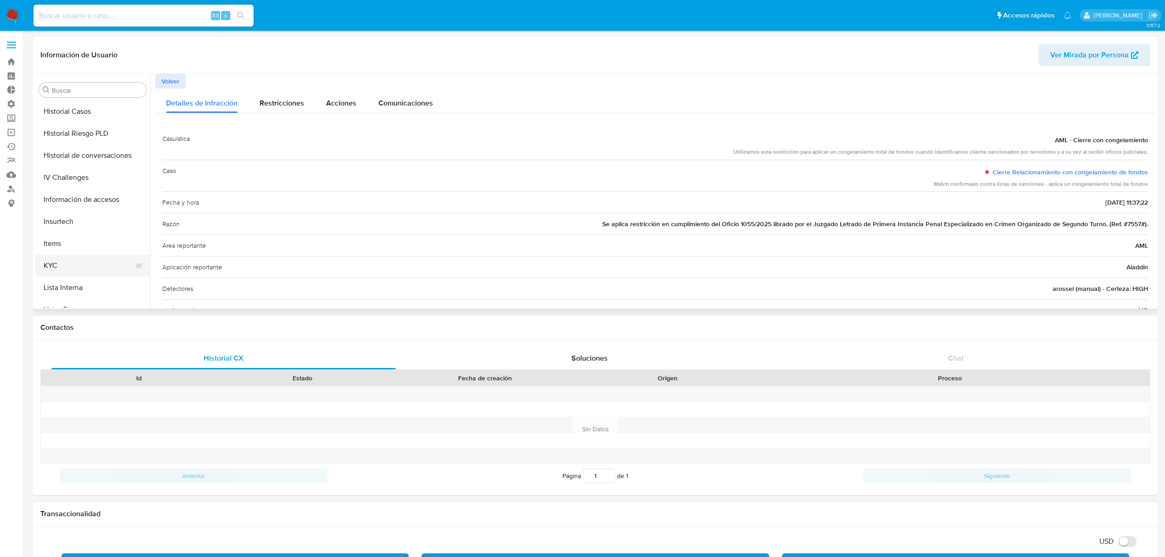
click at [70, 257] on button "KYC" at bounding box center [88, 266] width 107 height 22
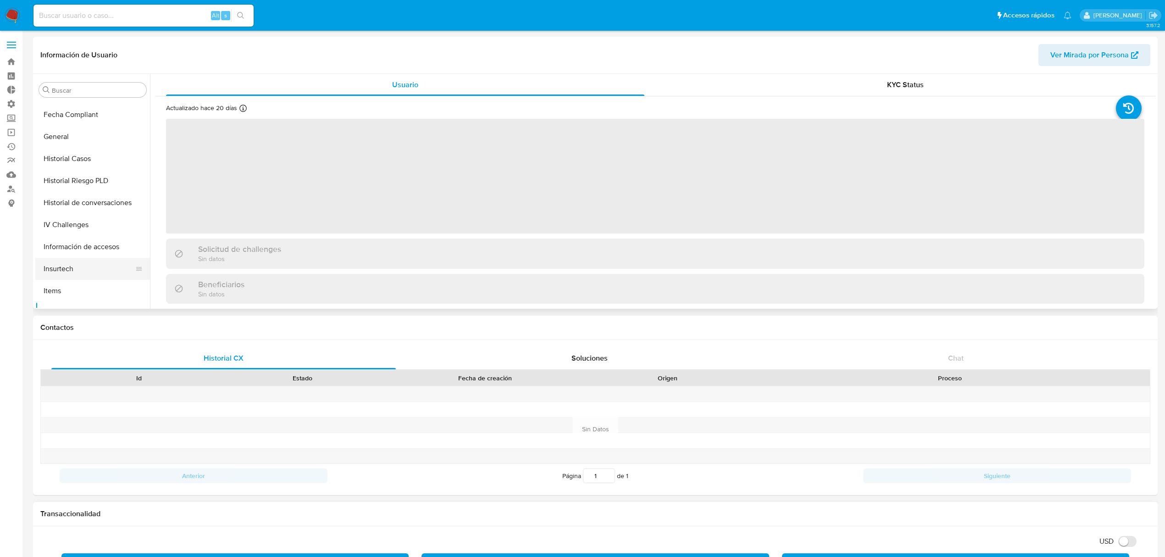
scroll to position [226, 0]
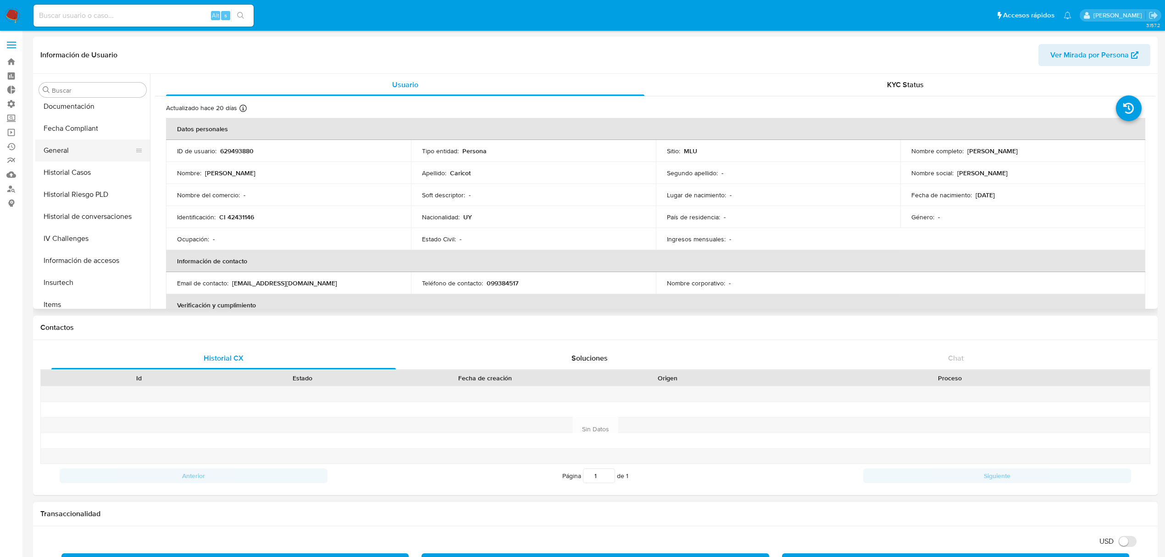
click at [79, 151] on button "General" at bounding box center [88, 150] width 107 height 22
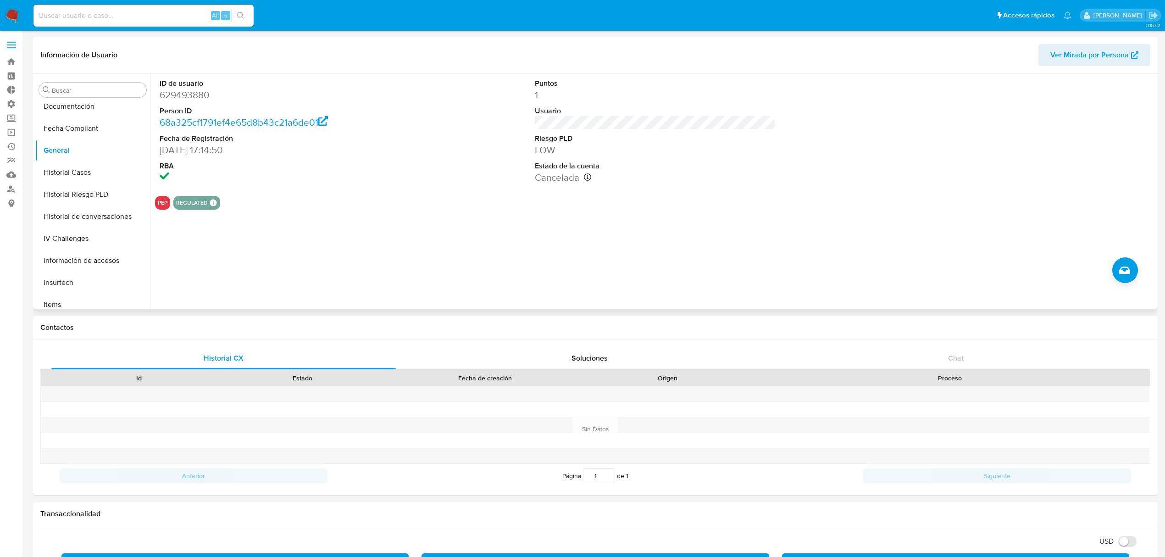
drag, startPoint x: 669, startPoint y: 176, endPoint x: 698, endPoint y: 181, distance: 29.3
click at [677, 178] on dd "Cancelada Fecha de cancelación: 15/08/2025 14:42:26" at bounding box center [655, 177] width 241 height 13
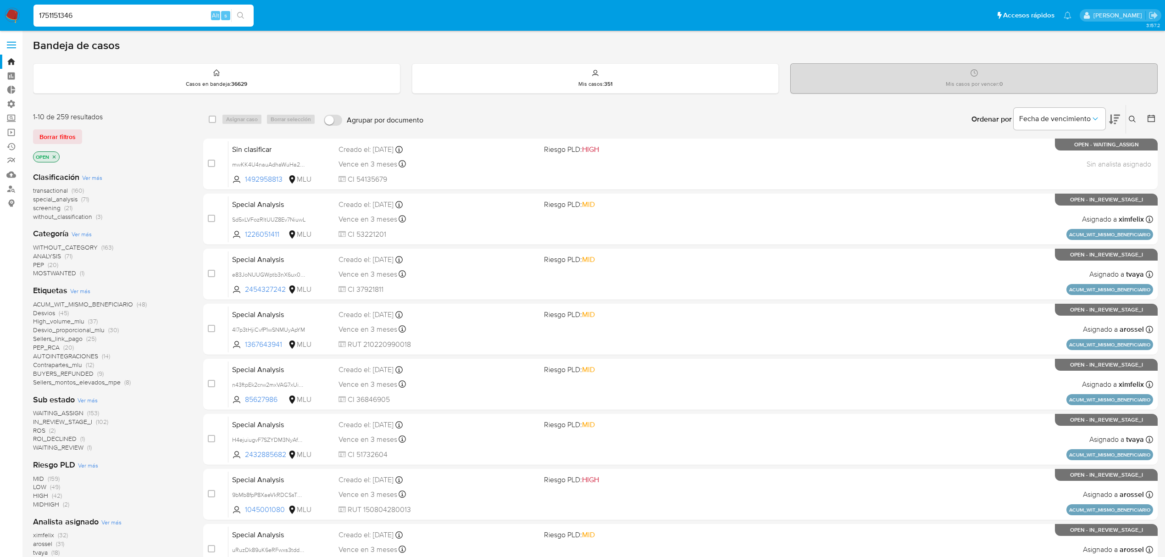
scroll to position [167, 0]
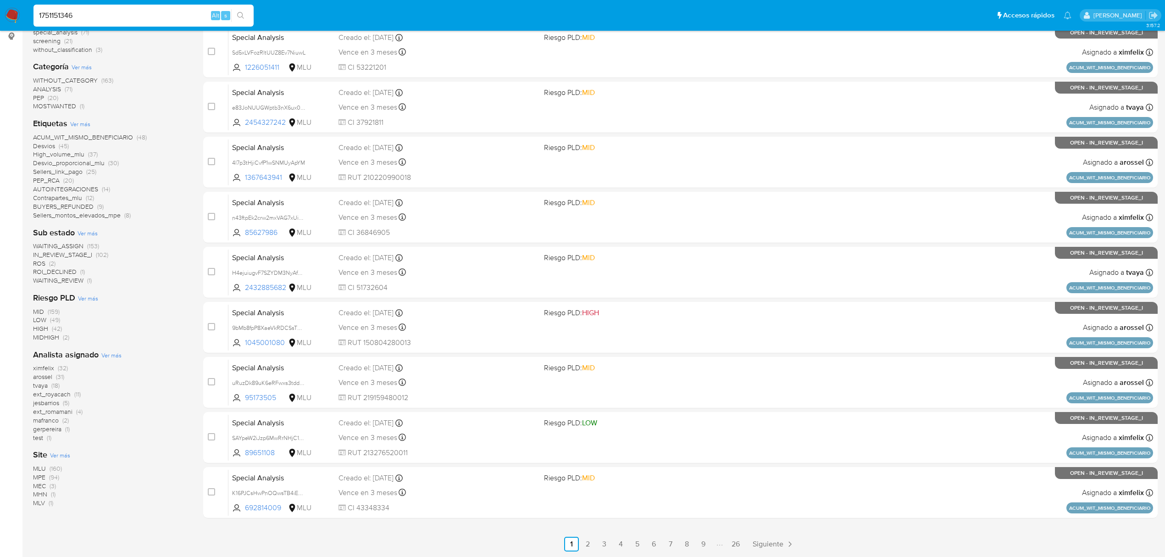
type input "1751151346"
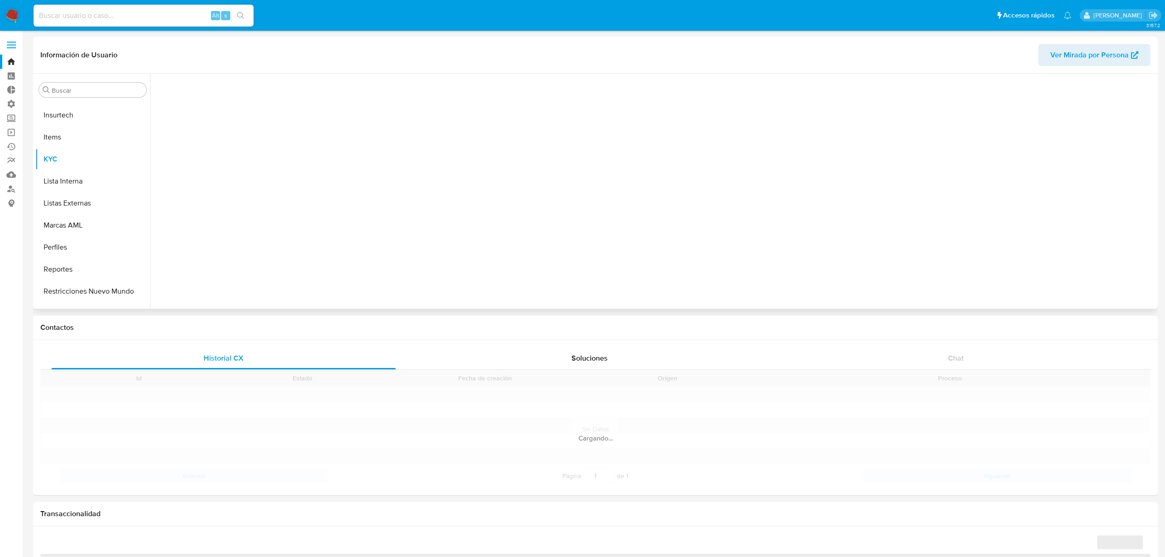
scroll to position [409, 0]
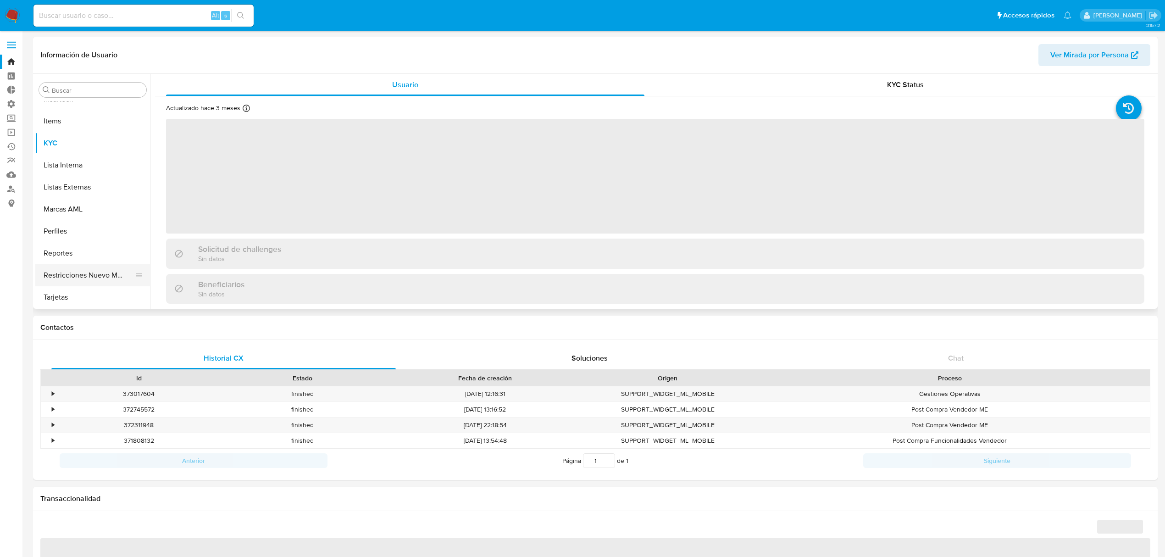
click at [89, 273] on button "Restricciones Nuevo Mundo" at bounding box center [88, 275] width 107 height 22
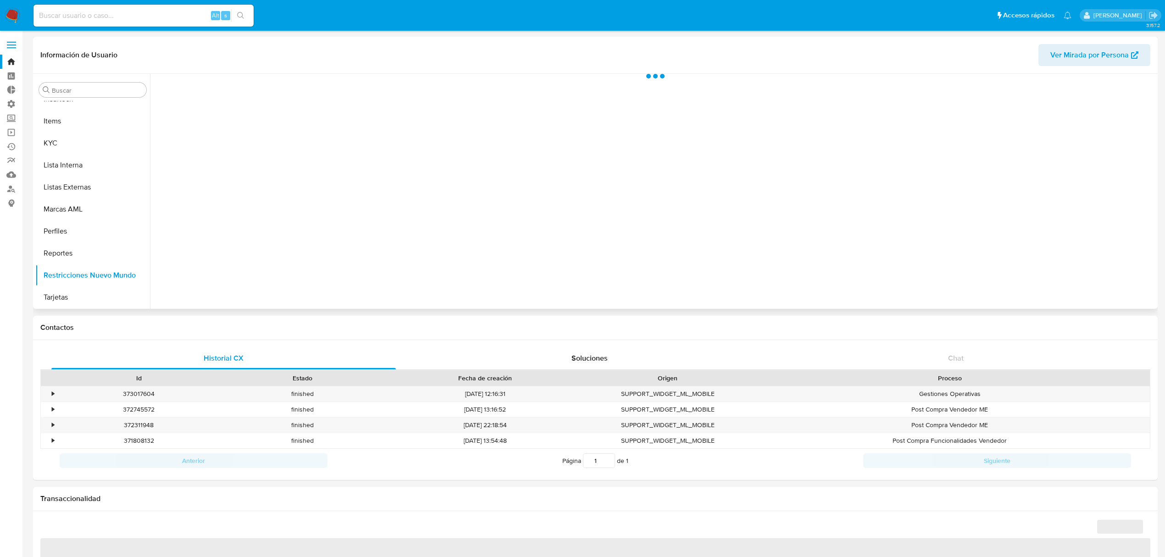
select select "10"
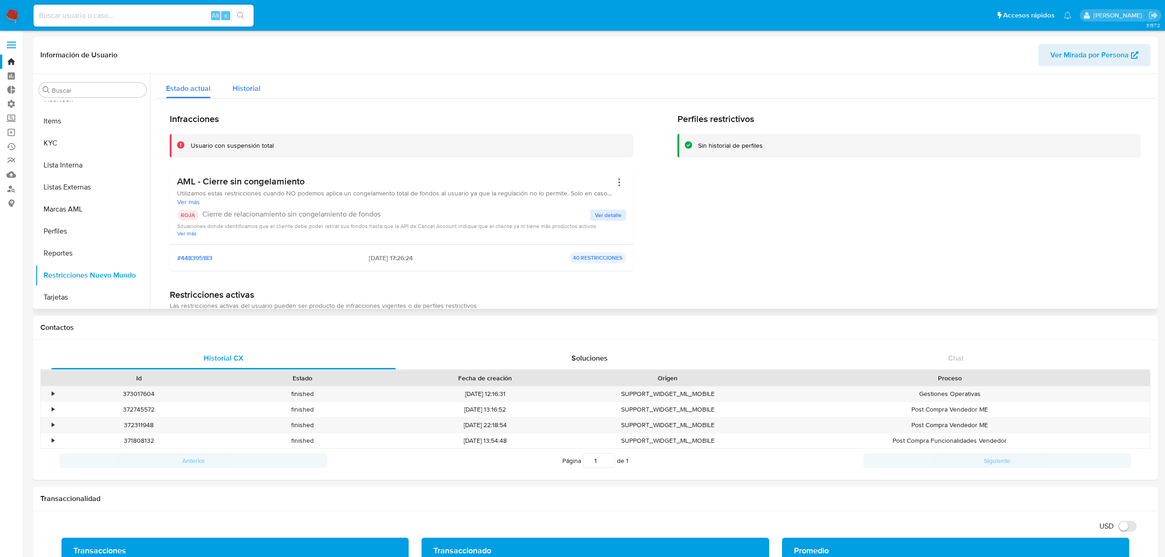
click at [251, 76] on div "Historial" at bounding box center [247, 86] width 28 height 24
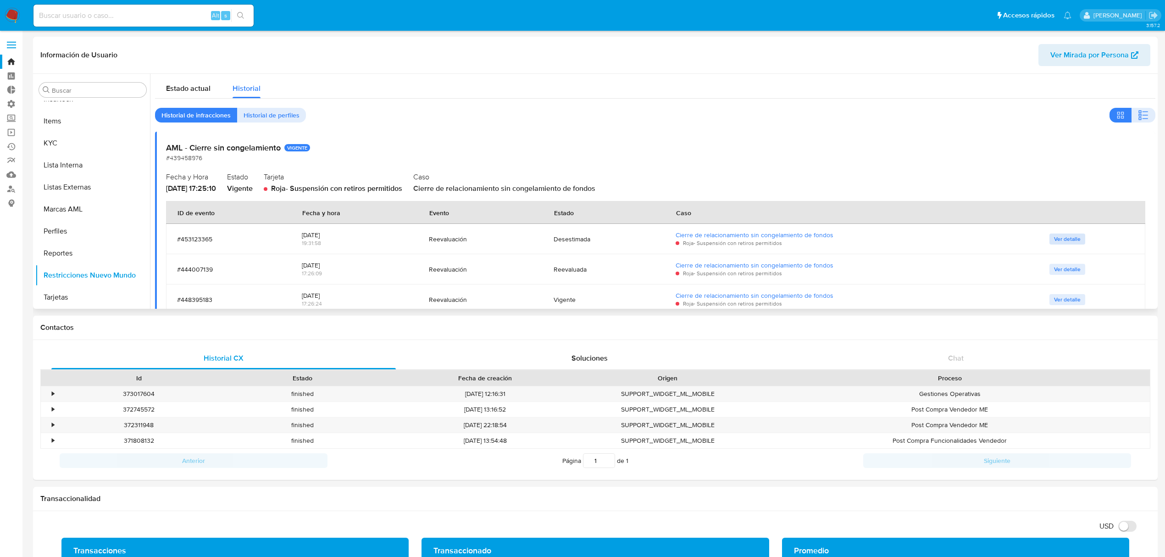
click at [1070, 234] on span "Ver detalle" at bounding box center [1067, 238] width 27 height 9
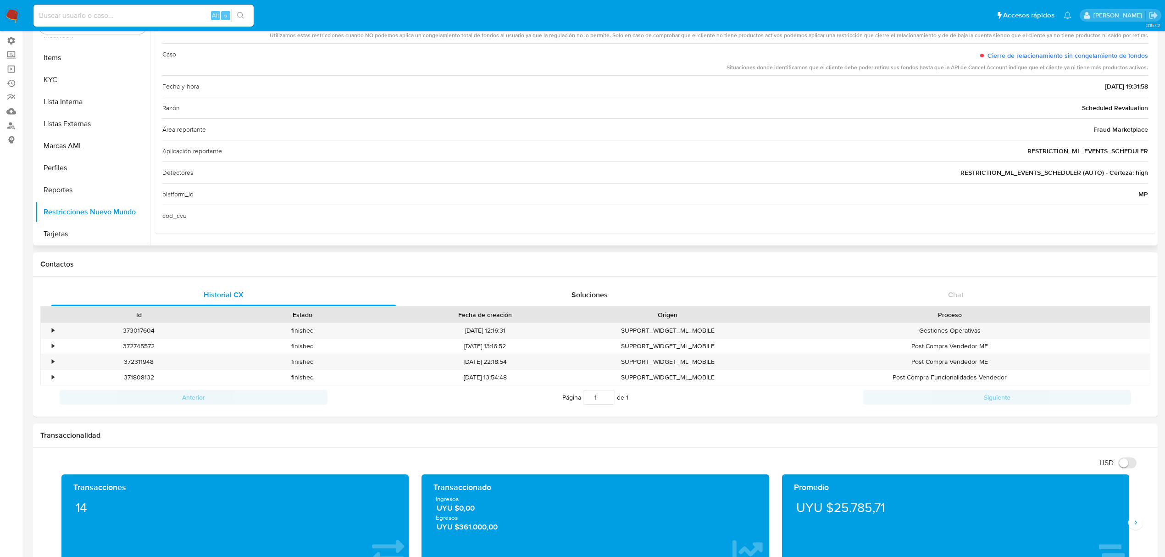
scroll to position [0, 0]
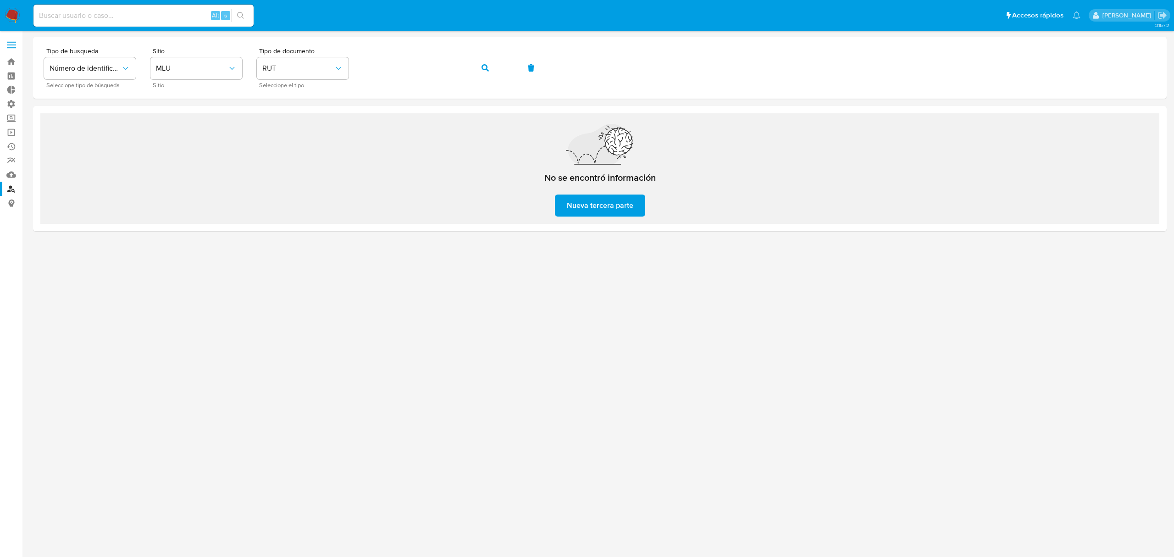
click at [16, 4] on nav "Pausado Ver notificaciones Alt s Accesos rápidos Presiona las siguientes teclas…" at bounding box center [587, 15] width 1174 height 31
click at [15, 14] on img at bounding box center [13, 16] width 16 height 16
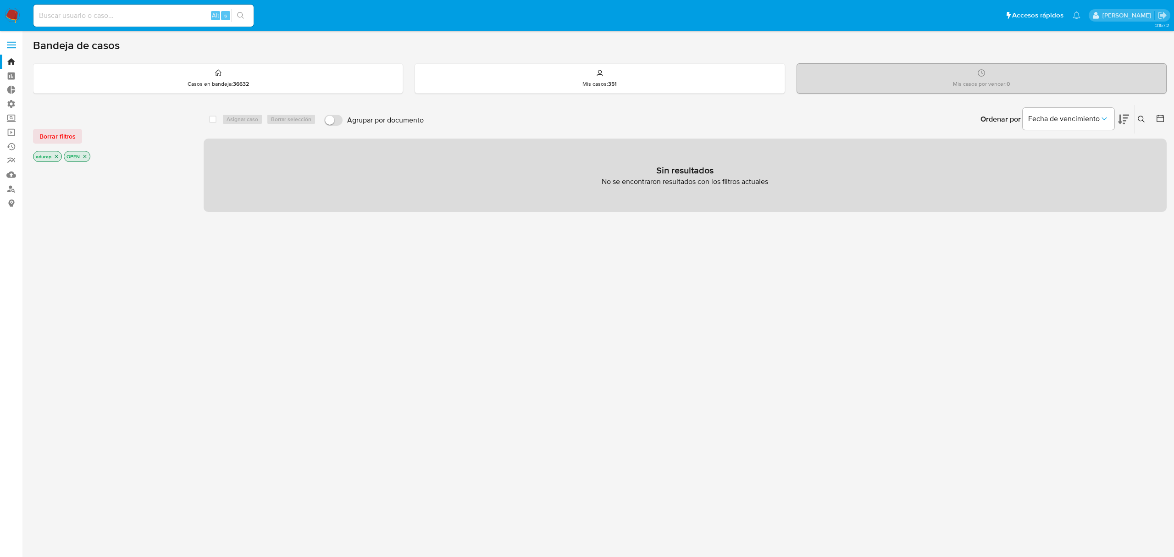
drag, startPoint x: 65, startPoint y: 131, endPoint x: 72, endPoint y: 129, distance: 8.0
click at [65, 131] on span "Borrar filtros" at bounding box center [57, 136] width 36 height 13
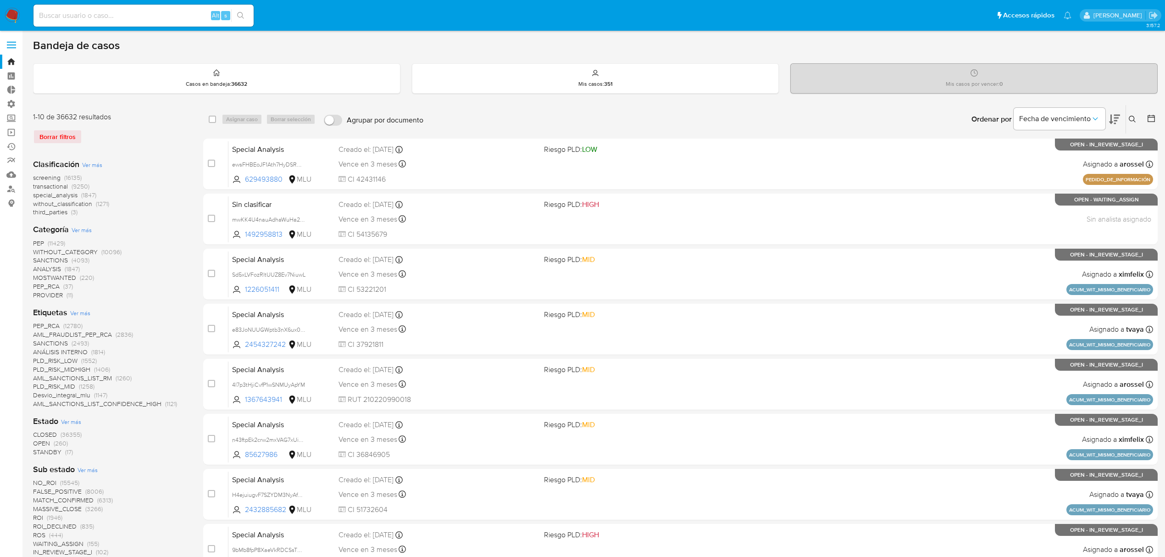
click at [1151, 124] on div at bounding box center [1149, 119] width 17 height 28
click at [1150, 124] on button at bounding box center [1152, 119] width 11 height 11
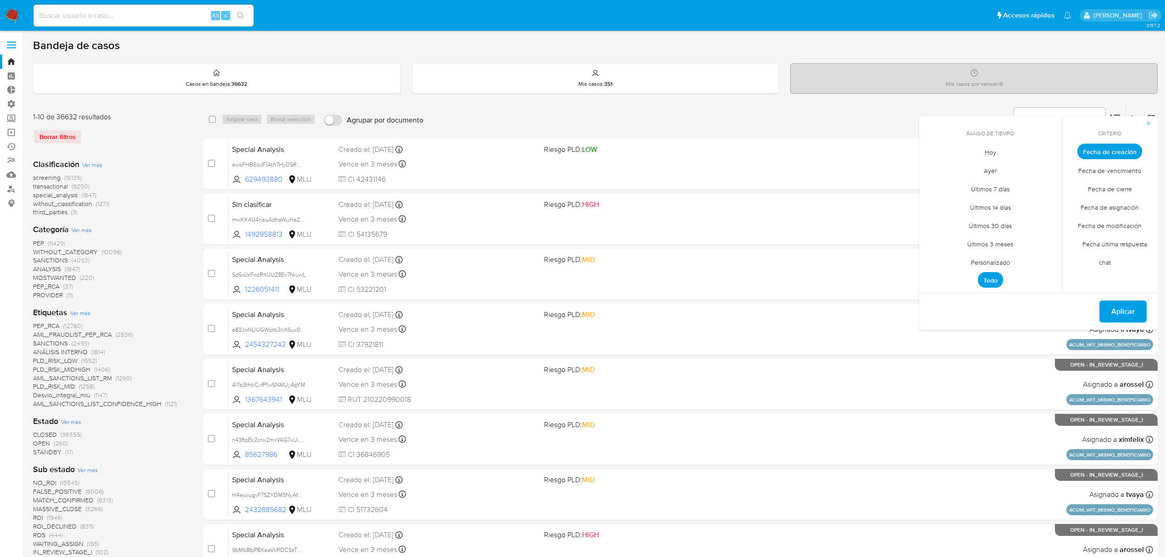
click at [1127, 187] on span "Fecha de cierre" at bounding box center [1109, 188] width 63 height 19
click at [988, 261] on span "Personalizado" at bounding box center [990, 262] width 58 height 19
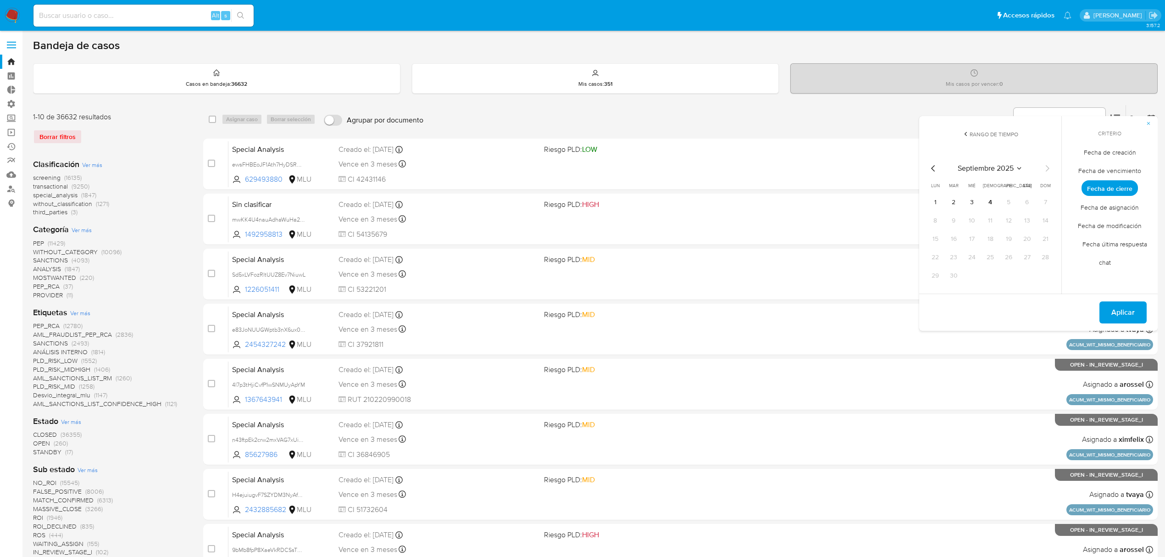
click at [929, 171] on icon "Mes anterior" at bounding box center [933, 168] width 11 height 11
click at [932, 171] on icon "Mes anterior" at bounding box center [933, 168] width 11 height 11
click at [1049, 164] on icon "Mes siguiente" at bounding box center [1047, 168] width 11 height 11
click at [1010, 197] on button "1" at bounding box center [1008, 202] width 15 height 15
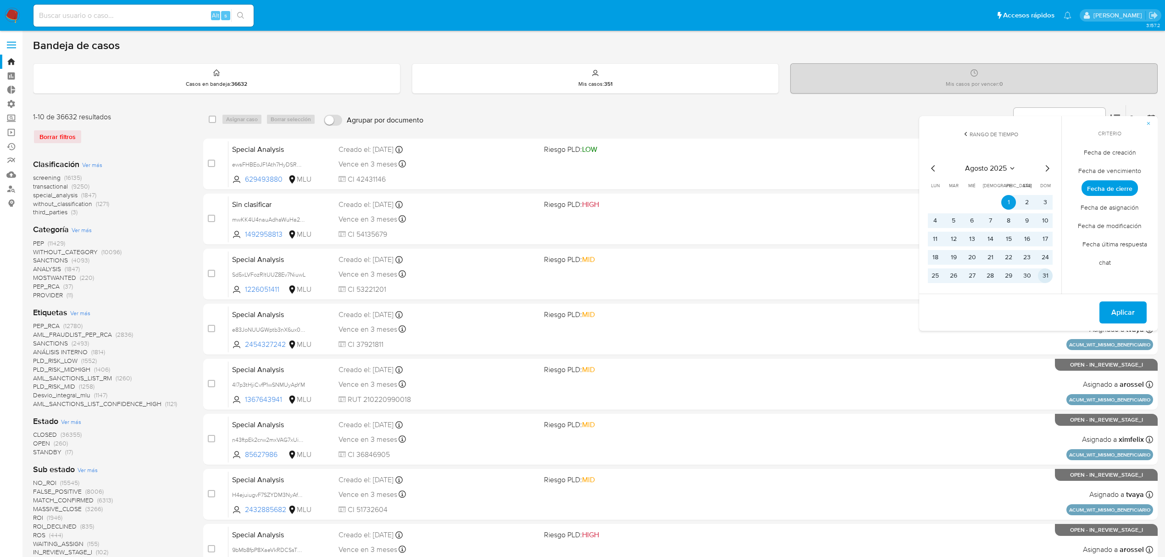
click at [1048, 276] on button "31" at bounding box center [1045, 275] width 15 height 15
click at [1110, 310] on button "Aplicar" at bounding box center [1122, 312] width 47 height 22
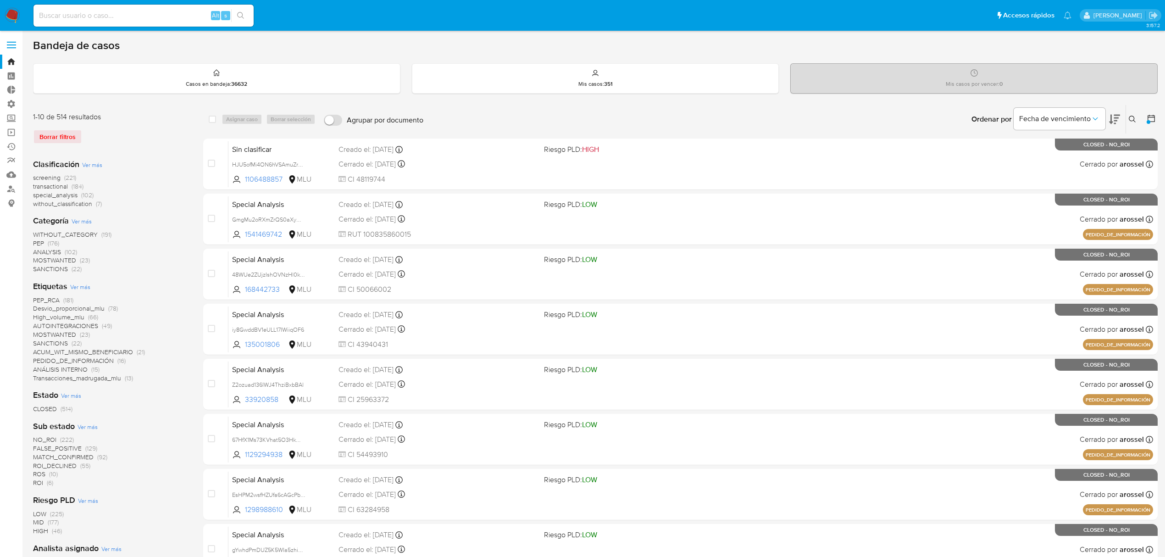
click at [89, 161] on span "Ver más" at bounding box center [92, 165] width 20 height 8
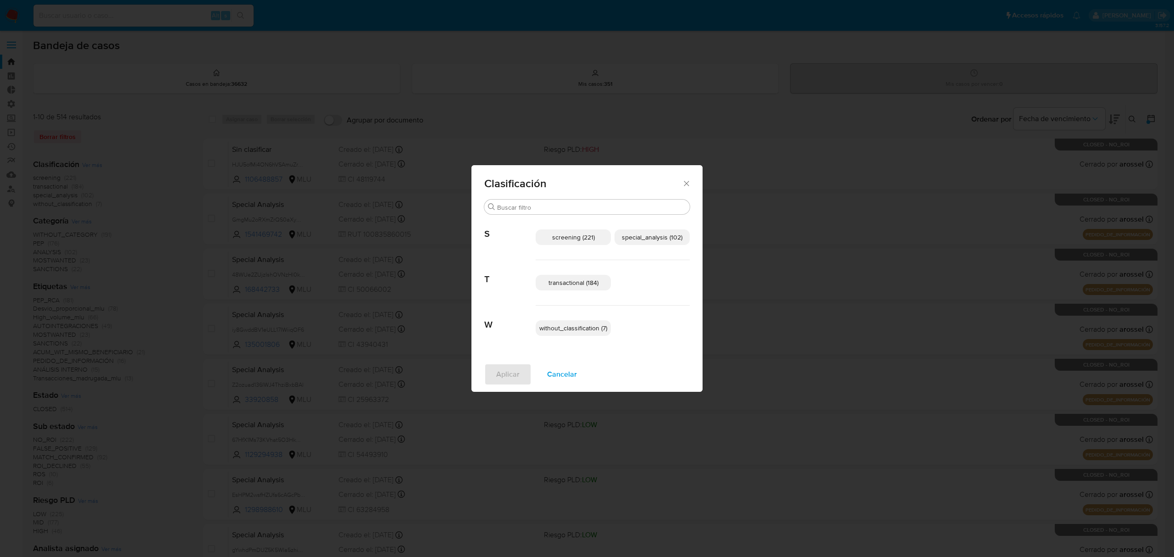
click at [590, 285] on span "transactional (184)" at bounding box center [574, 282] width 50 height 9
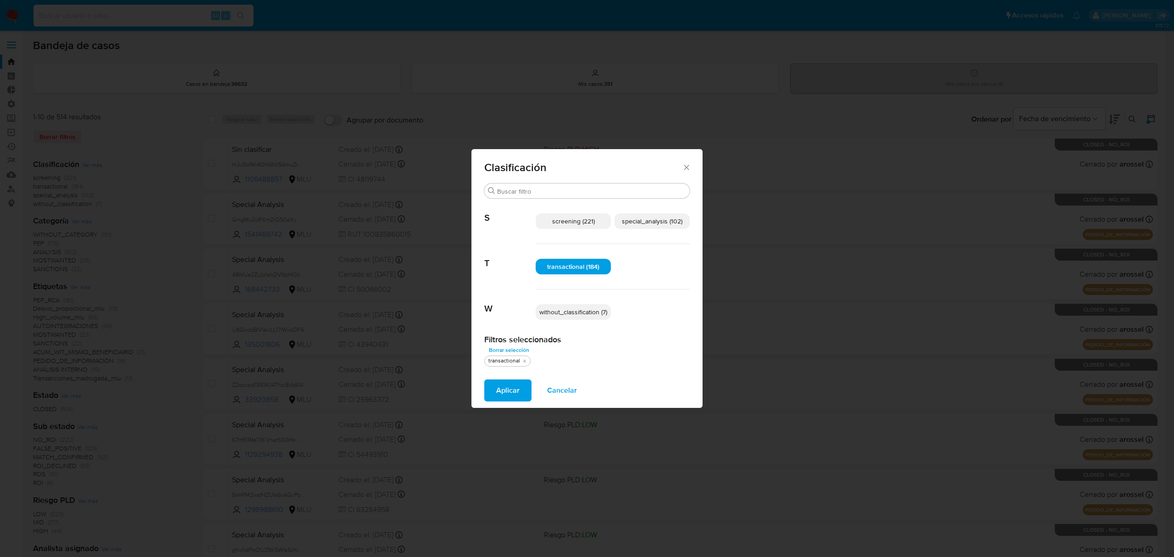
click at [657, 225] on span "special_analysis (102)" at bounding box center [652, 220] width 61 height 9
click at [511, 394] on span "Aplicar" at bounding box center [507, 390] width 23 height 20
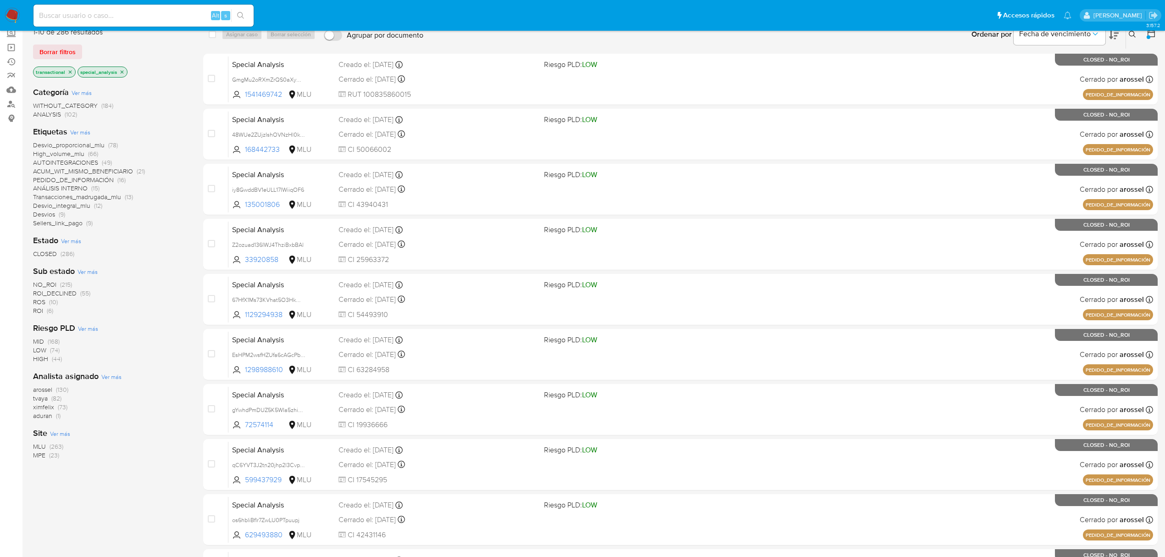
scroll to position [167, 0]
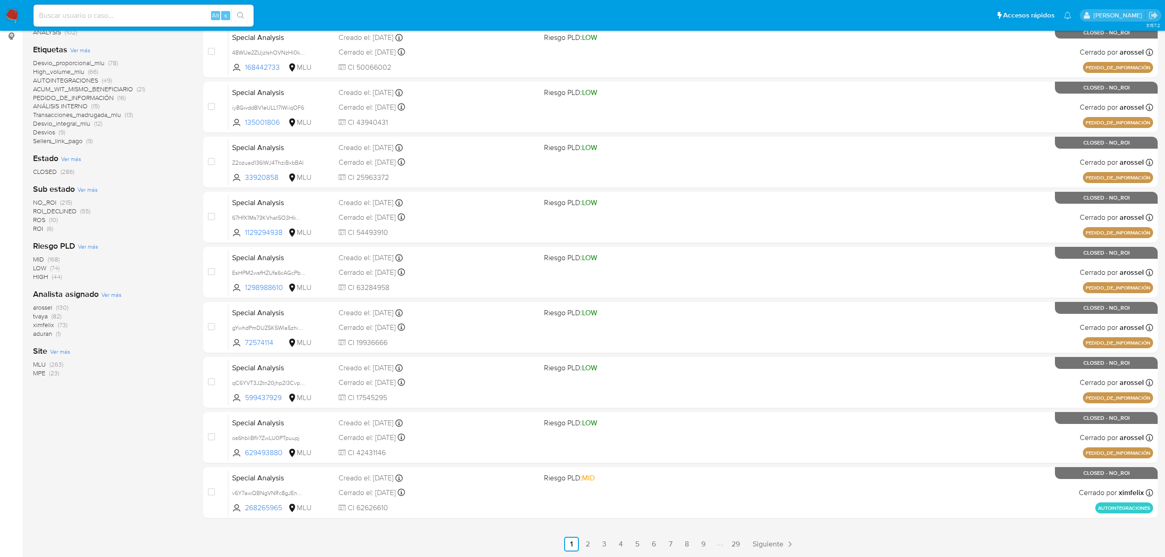
click at [37, 363] on span "MLU" at bounding box center [39, 364] width 13 height 9
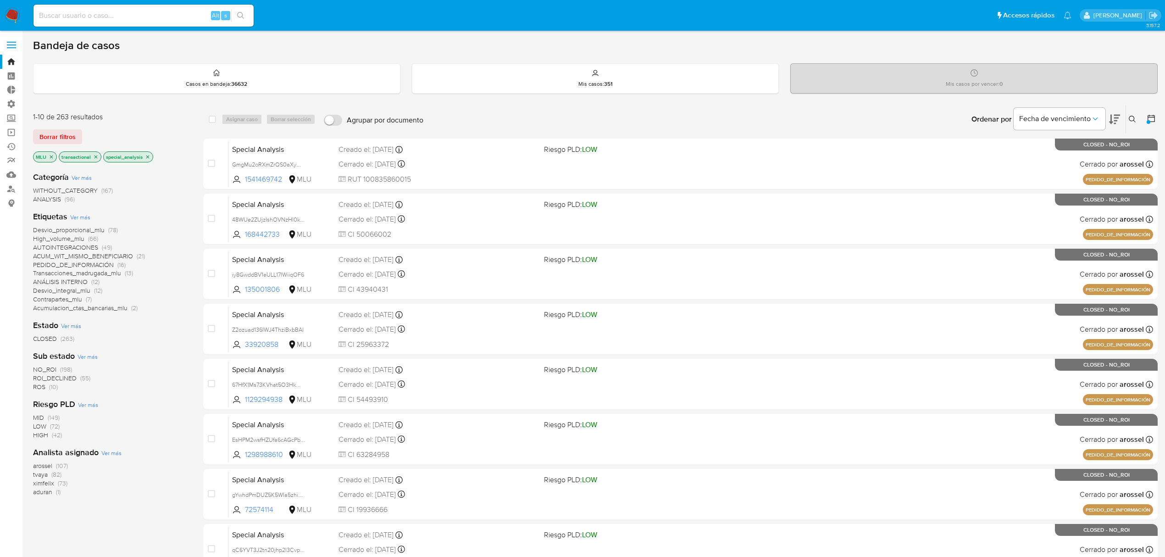
click at [87, 215] on span "Ver más" at bounding box center [80, 217] width 20 height 8
